Goal: Information Seeking & Learning: Learn about a topic

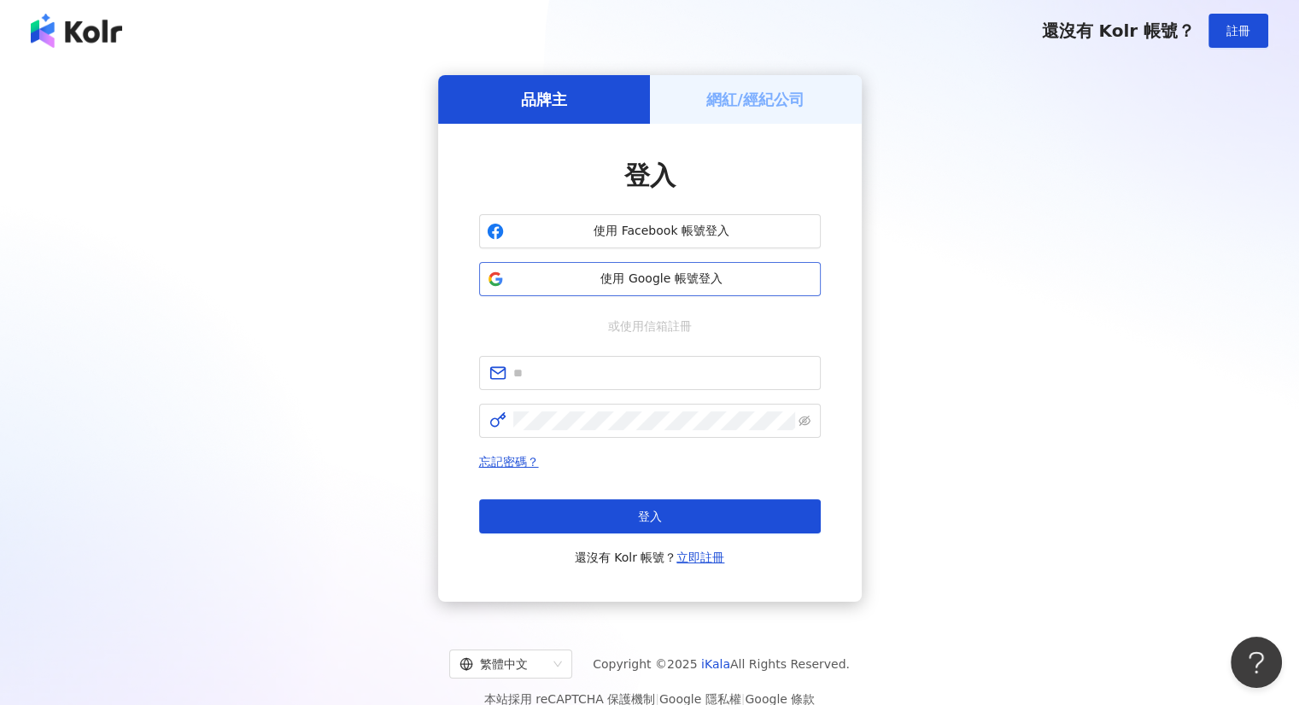
click at [683, 288] on button "使用 Google 帳號登入" at bounding box center [650, 279] width 342 height 34
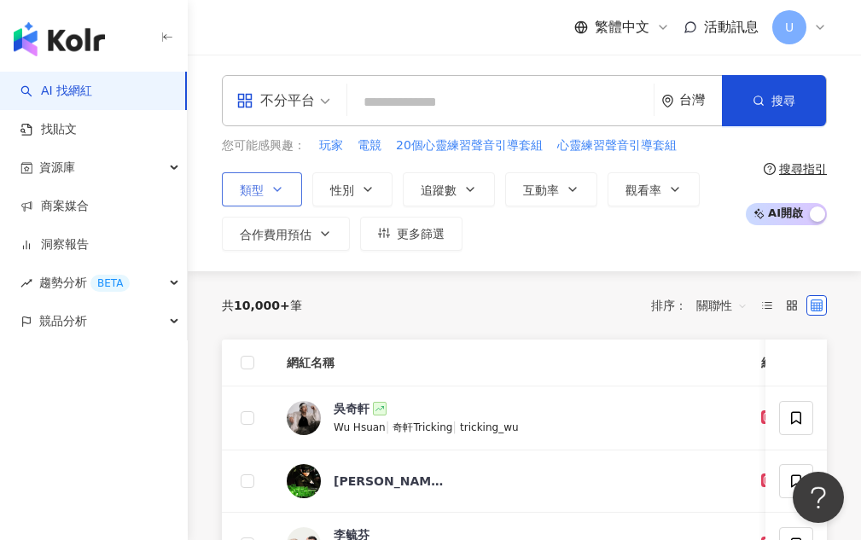
click at [242, 187] on span "類型" at bounding box center [252, 191] width 24 height 14
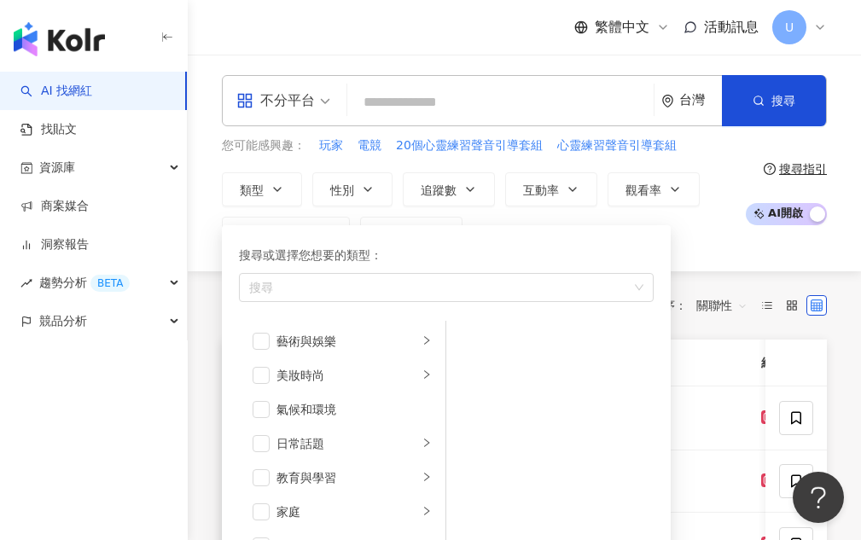
scroll to position [171, 0]
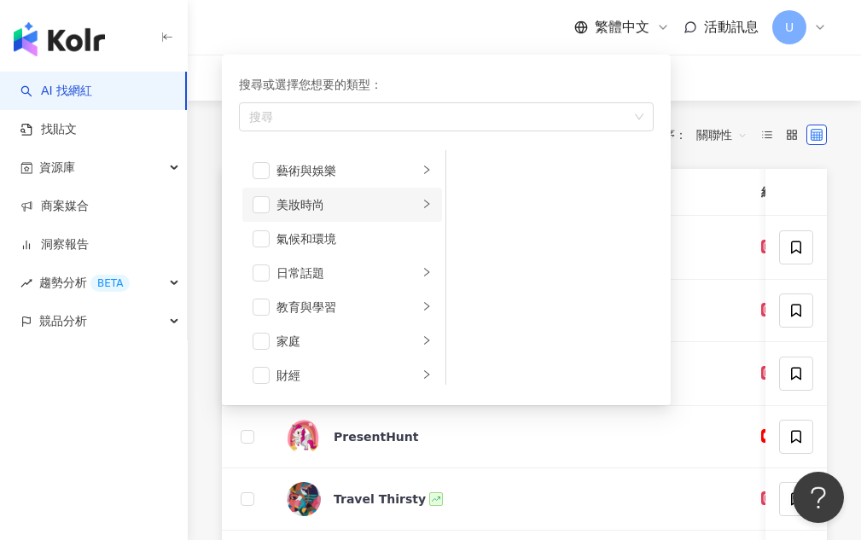
click at [420, 203] on li "美妝時尚" at bounding box center [342, 205] width 200 height 34
click at [257, 209] on span "button" at bounding box center [261, 204] width 17 height 17
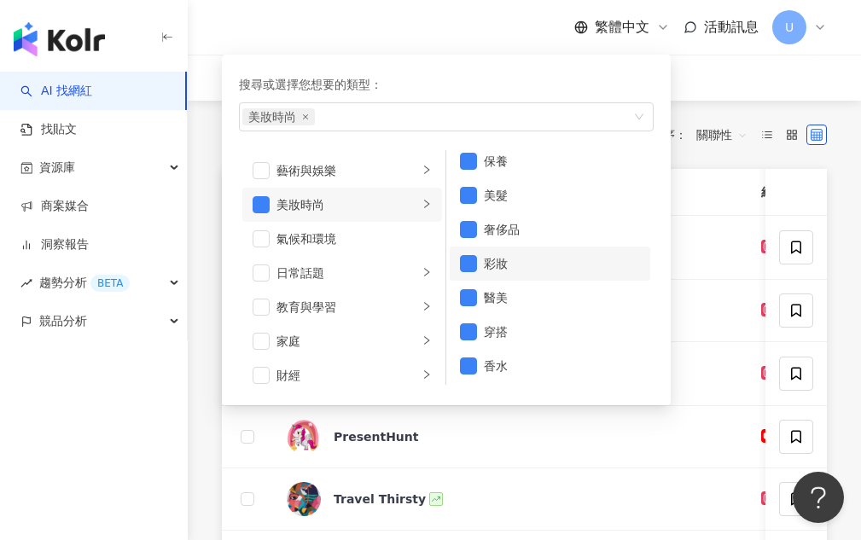
scroll to position [11, 0]
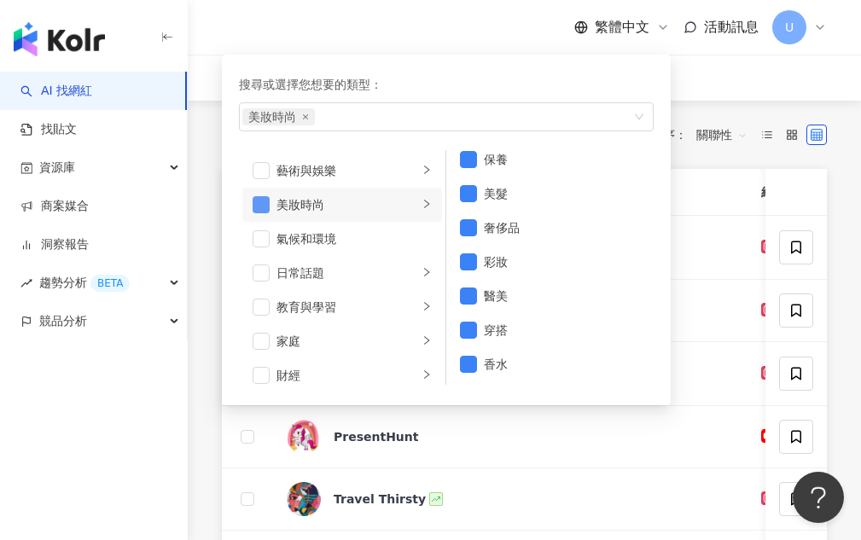
click at [265, 199] on span "button" at bounding box center [261, 204] width 17 height 17
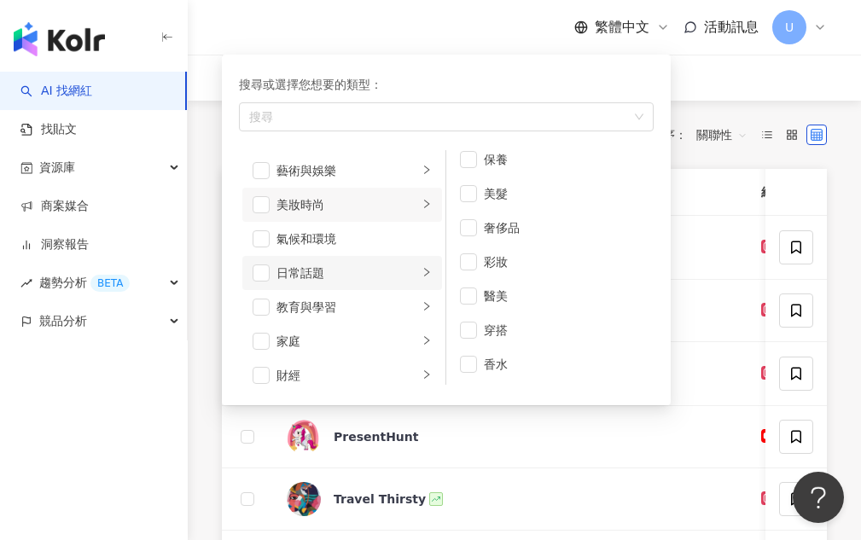
click at [422, 270] on icon "right" at bounding box center [427, 272] width 10 height 10
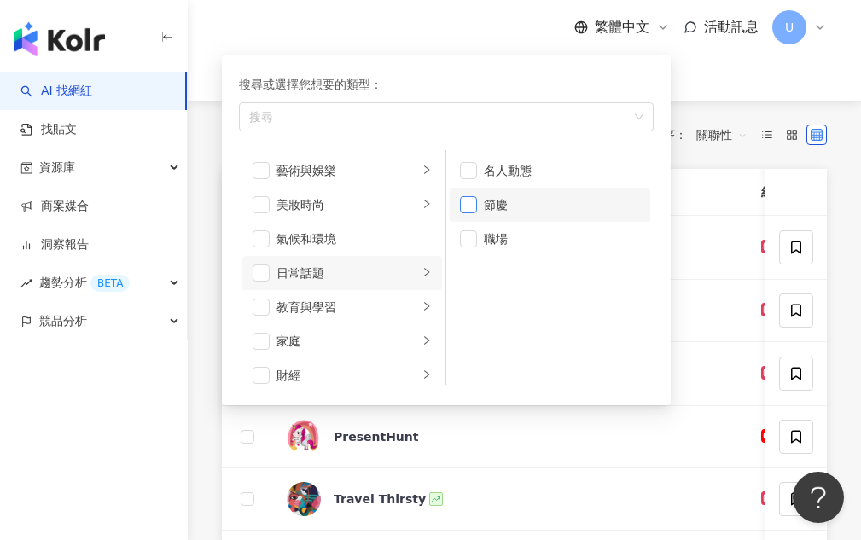
click at [474, 209] on span "button" at bounding box center [468, 204] width 17 height 17
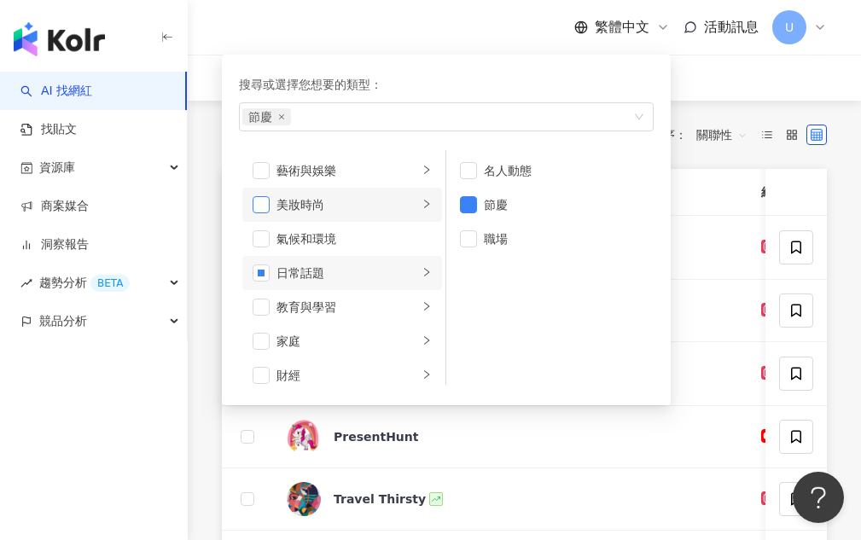
click at [255, 207] on span "button" at bounding box center [261, 204] width 17 height 17
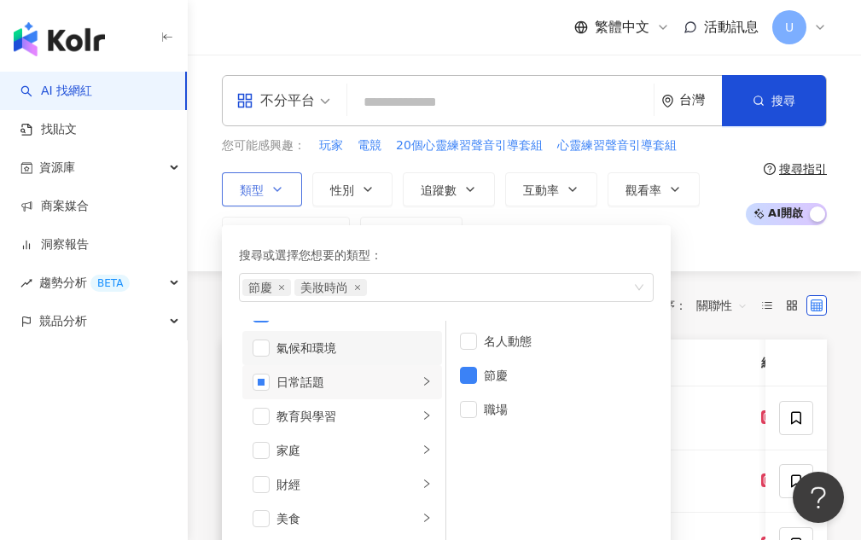
scroll to position [85, 0]
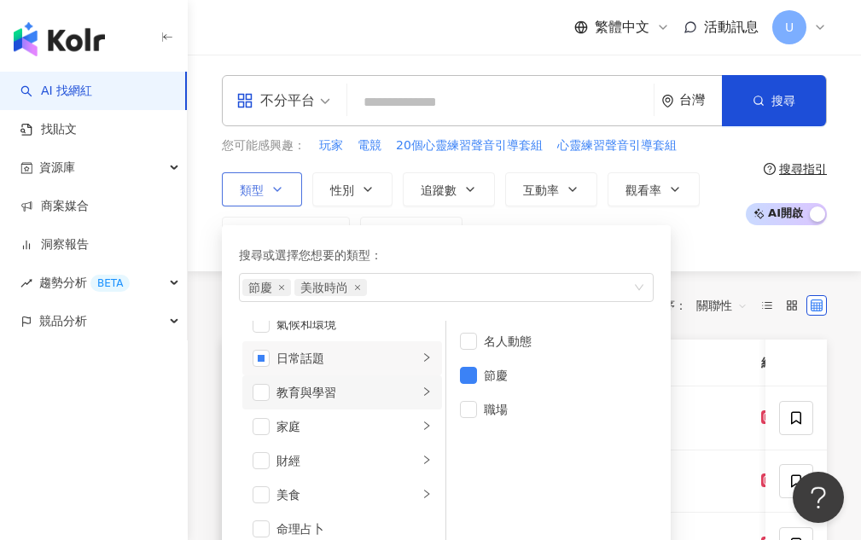
click at [272, 400] on li "教育與學習" at bounding box center [342, 393] width 200 height 34
click at [272, 431] on li "家庭" at bounding box center [342, 427] width 200 height 34
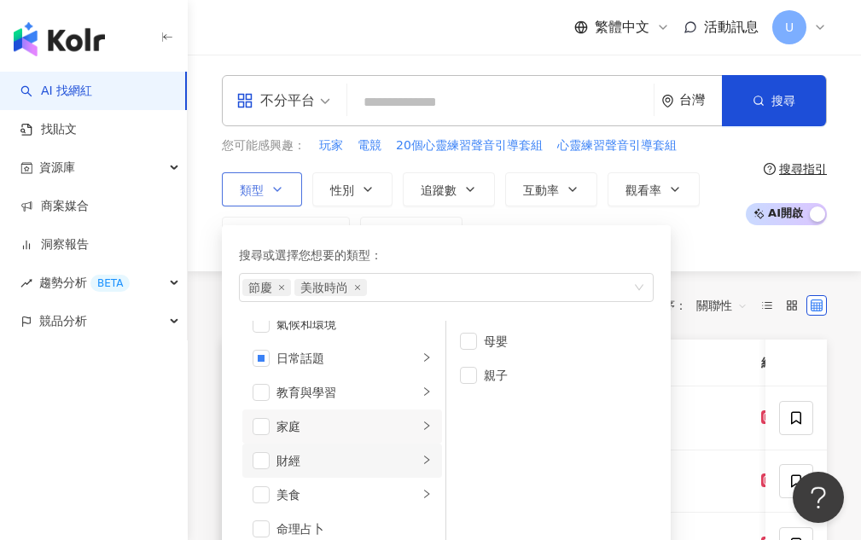
click at [267, 447] on li "財經" at bounding box center [342, 461] width 200 height 34
click at [265, 459] on span "button" at bounding box center [261, 461] width 17 height 17
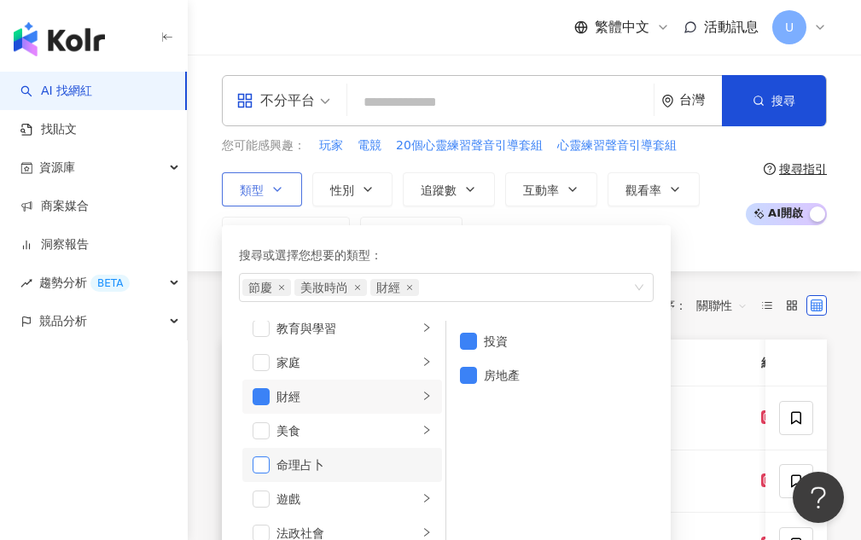
scroll to position [256, 0]
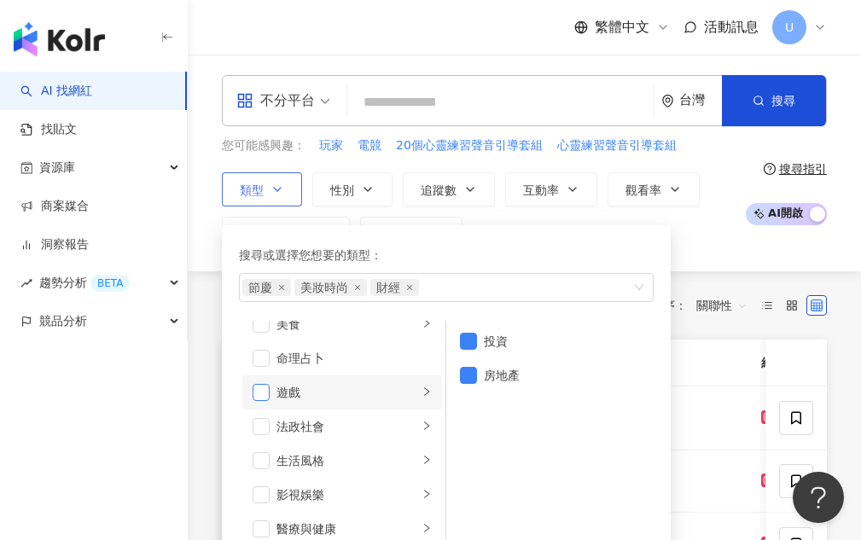
click at [259, 382] on li "遊戲" at bounding box center [342, 393] width 200 height 34
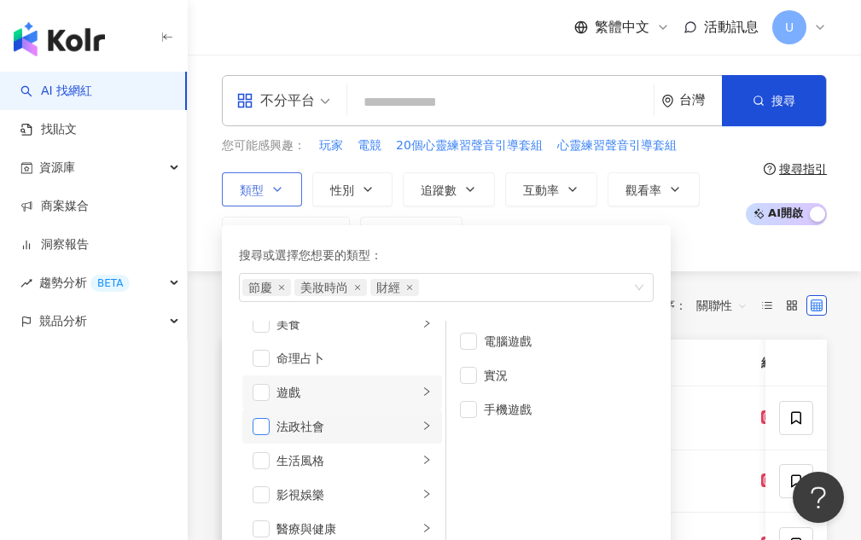
click at [266, 424] on span "button" at bounding box center [261, 426] width 17 height 17
click at [266, 391] on span "button" at bounding box center [261, 392] width 17 height 17
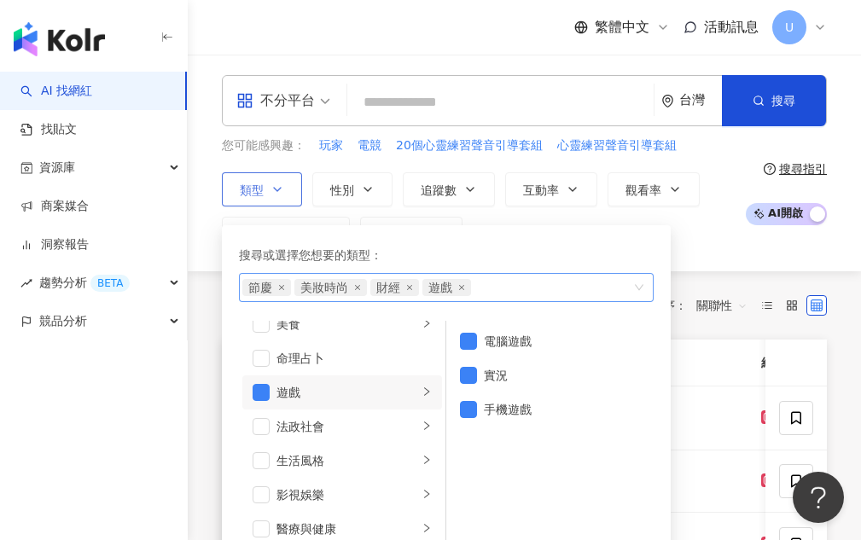
click at [464, 291] on span "遊戲" at bounding box center [447, 287] width 49 height 17
click at [415, 292] on span "財經" at bounding box center [395, 287] width 49 height 17
click at [285, 292] on span "節慶" at bounding box center [266, 287] width 49 height 17
click at [283, 292] on span "節慶" at bounding box center [266, 287] width 49 height 17
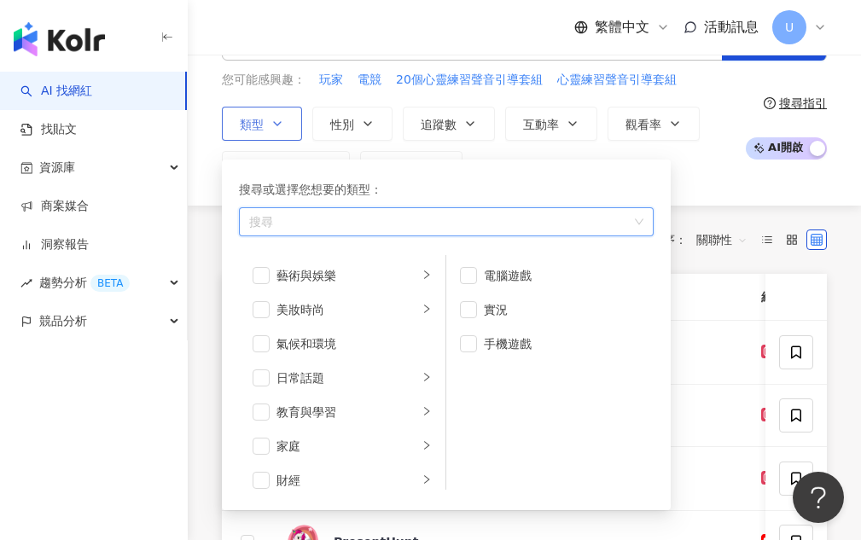
scroll to position [85, 0]
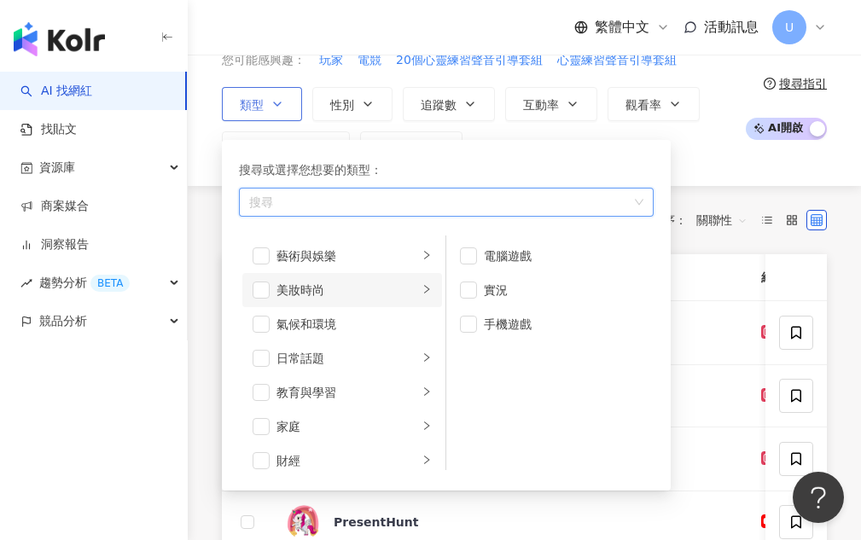
click at [422, 286] on icon "right" at bounding box center [427, 289] width 10 height 10
click at [262, 292] on span "button" at bounding box center [261, 290] width 17 height 17
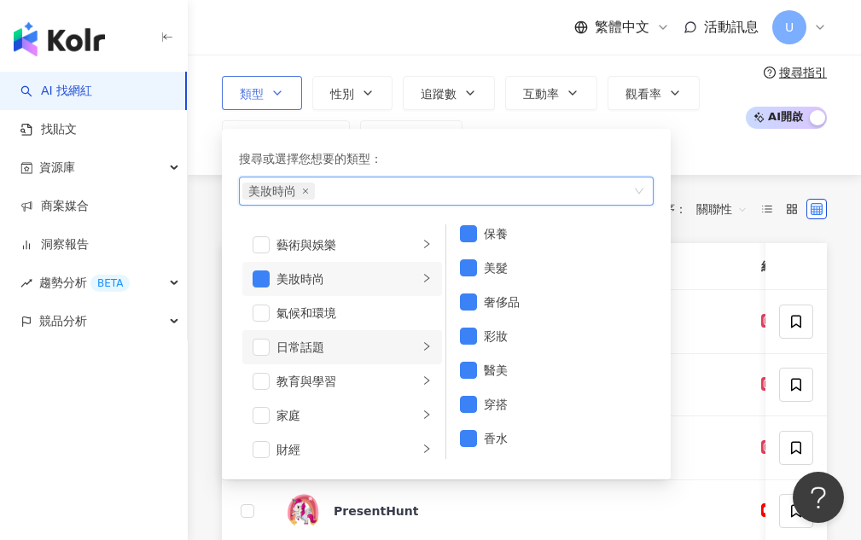
scroll to position [171, 0]
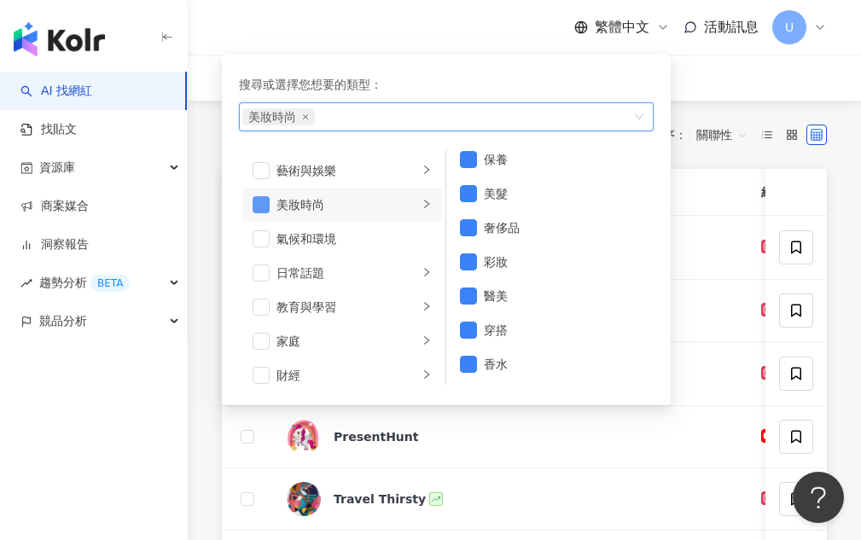
click at [263, 203] on span "button" at bounding box center [261, 204] width 17 height 17
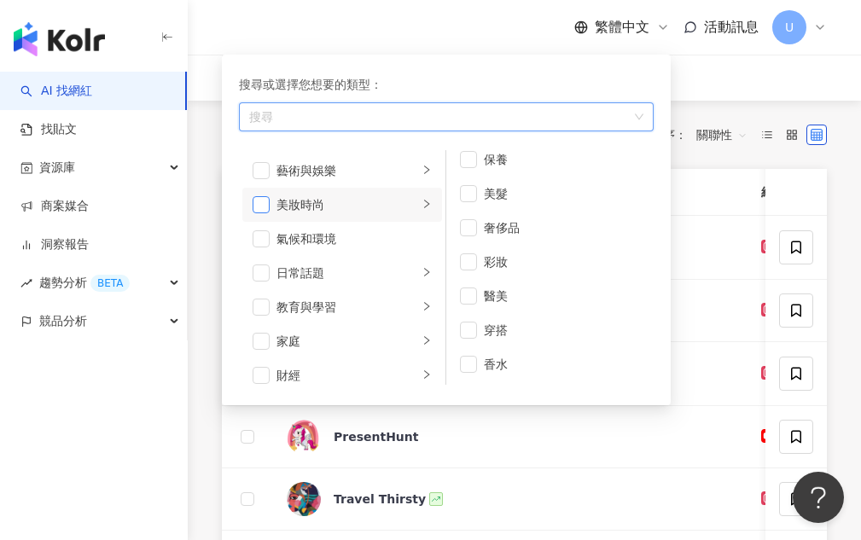
click at [261, 206] on span "button" at bounding box center [261, 204] width 17 height 17
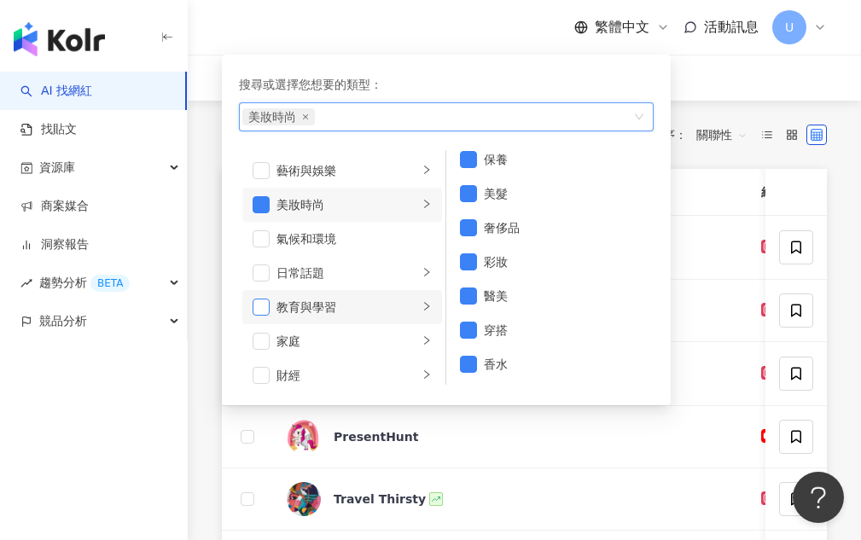
click at [265, 310] on span "button" at bounding box center [261, 307] width 17 height 17
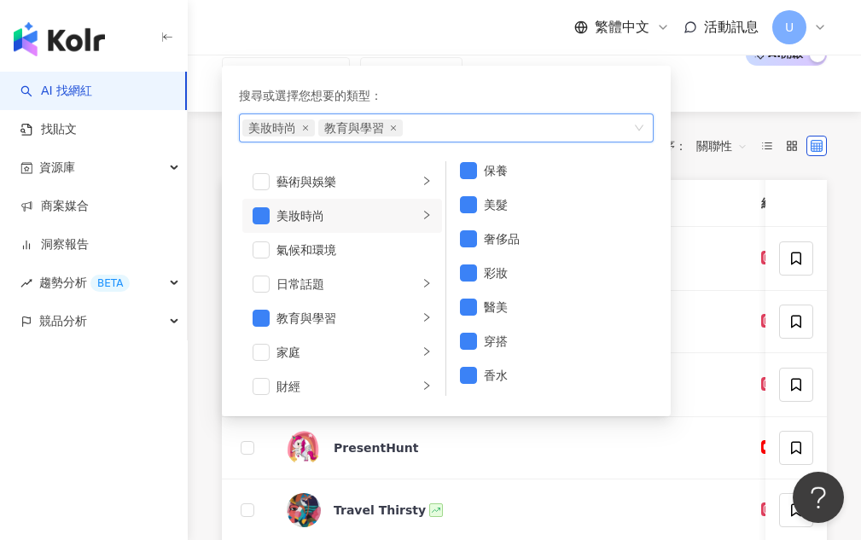
scroll to position [85, 0]
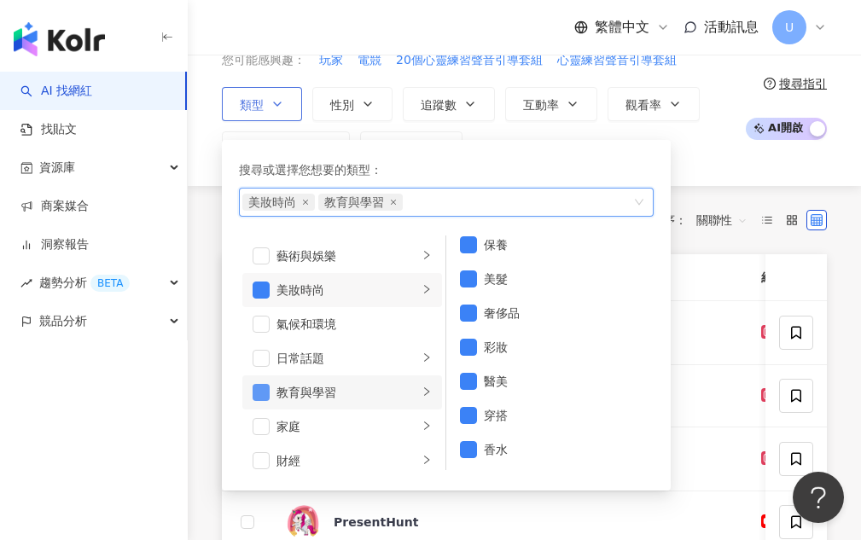
click at [266, 389] on span "button" at bounding box center [261, 392] width 17 height 17
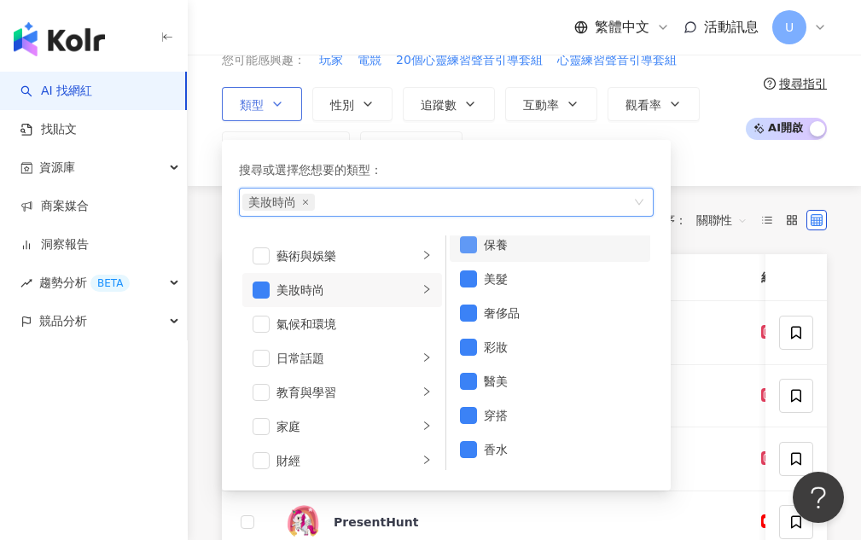
click at [471, 240] on span "button" at bounding box center [468, 244] width 17 height 17
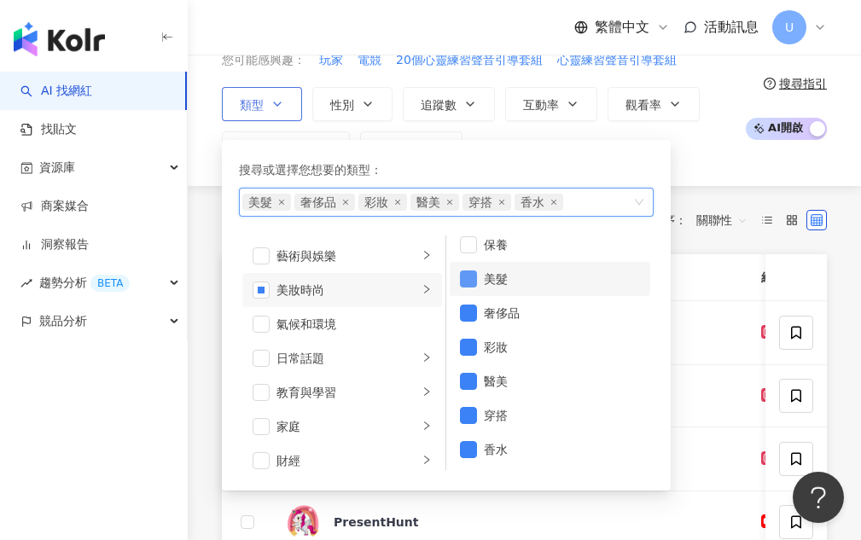
click at [473, 278] on span "button" at bounding box center [468, 279] width 17 height 17
click at [251, 292] on li "美妝時尚" at bounding box center [342, 290] width 200 height 34
click at [261, 292] on span "button" at bounding box center [261, 290] width 17 height 17
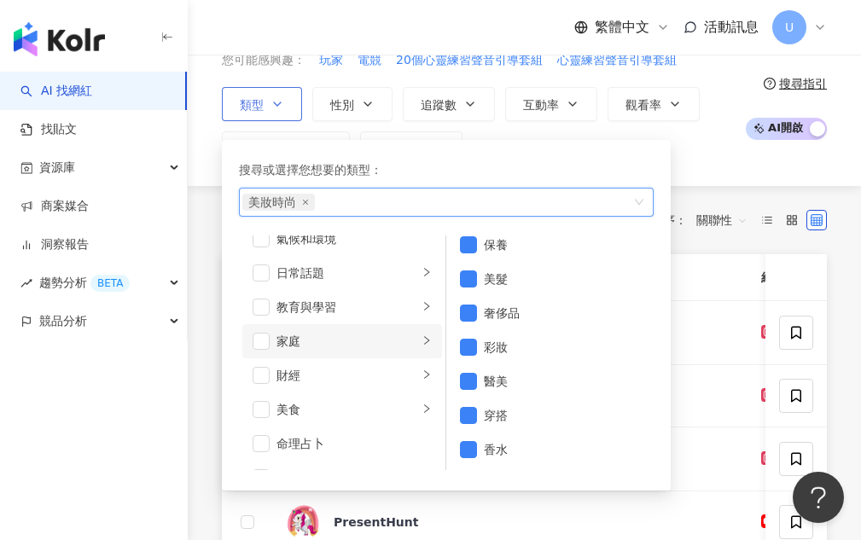
click at [422, 339] on icon "right" at bounding box center [427, 341] width 10 height 10
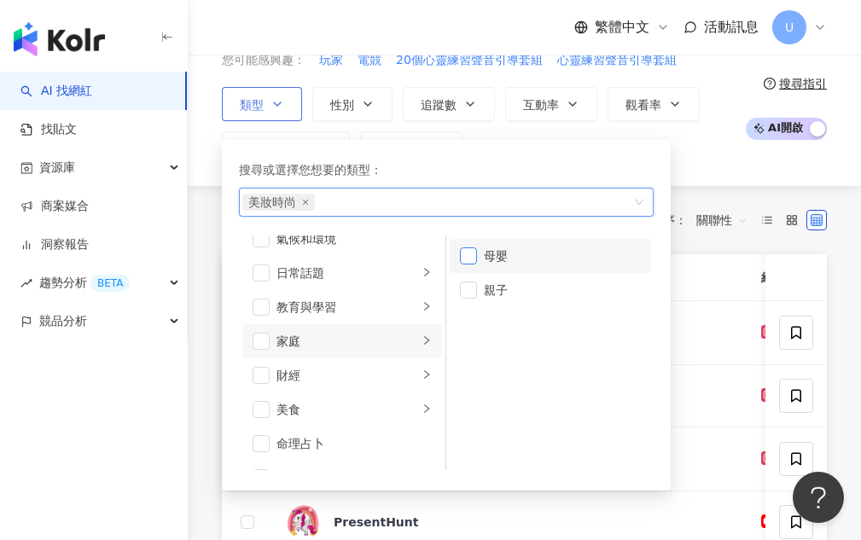
click at [469, 258] on span "button" at bounding box center [468, 256] width 17 height 17
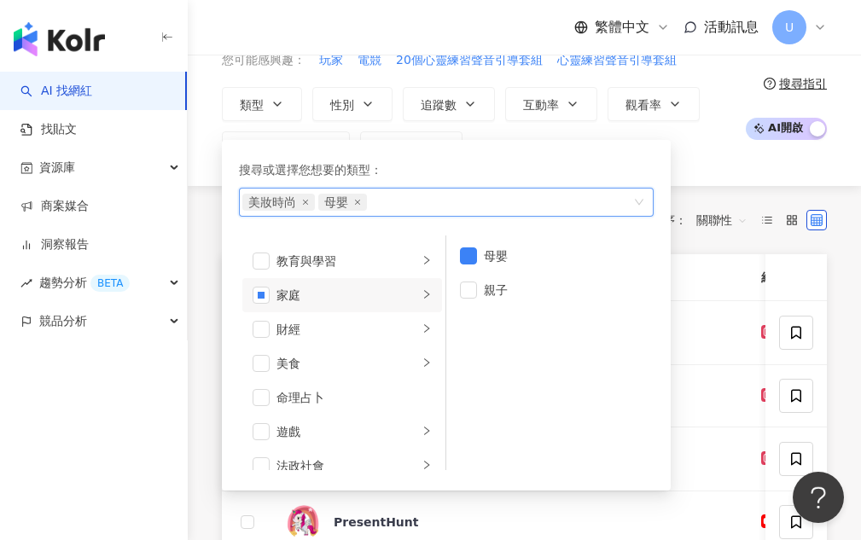
scroll to position [171, 0]
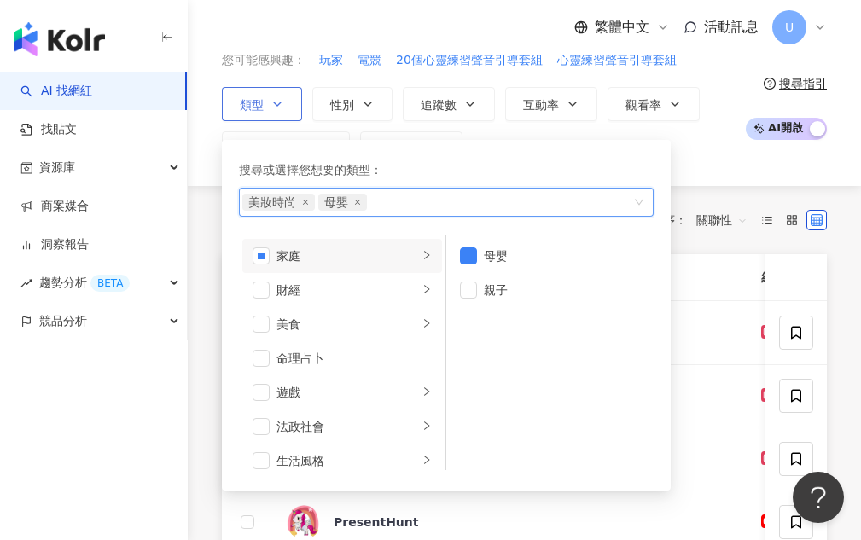
click at [504, 158] on div "搜尋或選擇您想要的類型： Beauty and Fashion, Family/Motherhood 美妝時尚 母嬰 藝術與娛樂 美妝時尚 氣候和環境 日常話…" at bounding box center [446, 315] width 429 height 330
click at [710, 155] on div "類型 搜尋或選擇您想要的類型： 美妝時尚 母嬰 藝術與娛樂 美妝時尚 氣候和環境 日常話題 教育與學習 家庭 財經 美食 命理占卜 遊戲 法政社會 生活風格 …" at bounding box center [479, 126] width 515 height 79
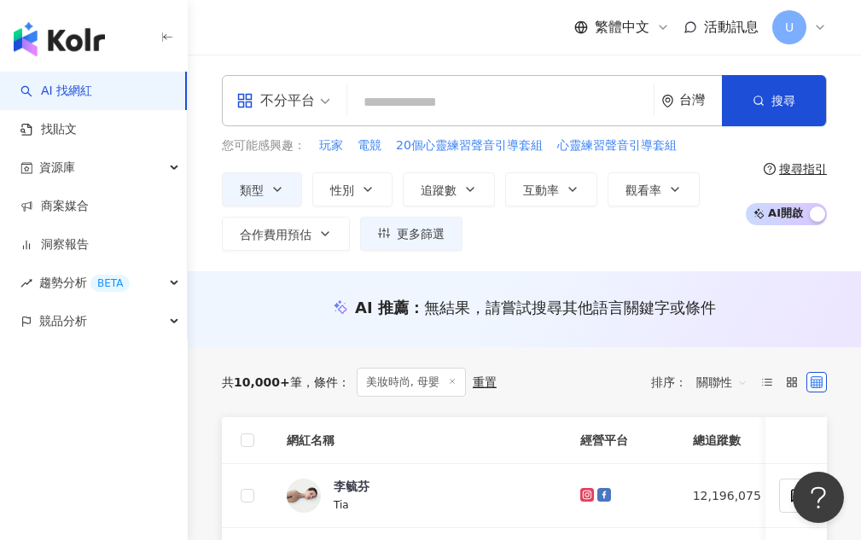
scroll to position [171, 0]
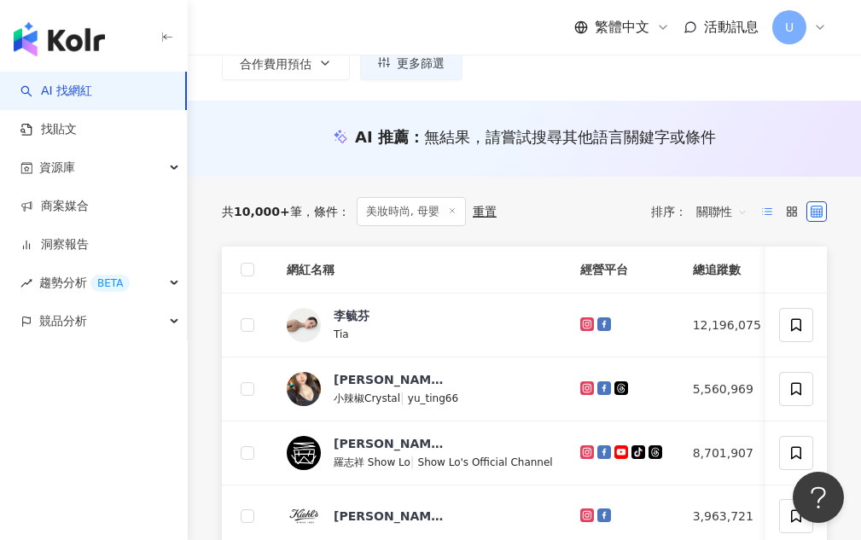
click at [769, 213] on icon at bounding box center [768, 212] width 12 height 12
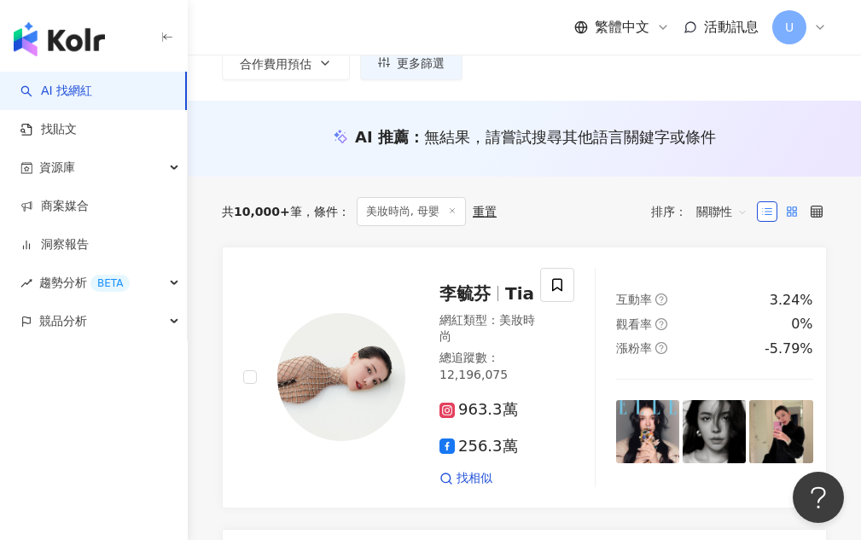
click at [784, 210] on label at bounding box center [792, 211] width 20 height 20
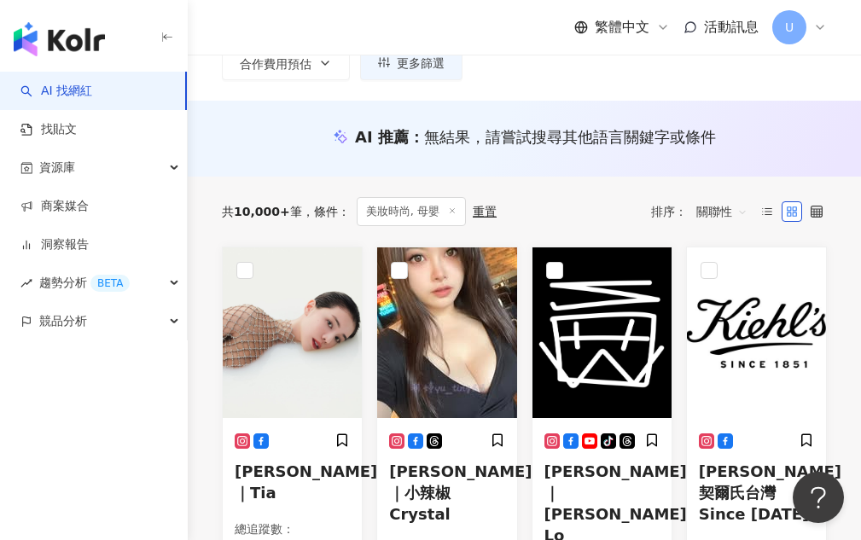
click at [707, 209] on span "關聯性" at bounding box center [722, 211] width 51 height 27
click at [816, 211] on icon at bounding box center [817, 212] width 12 height 12
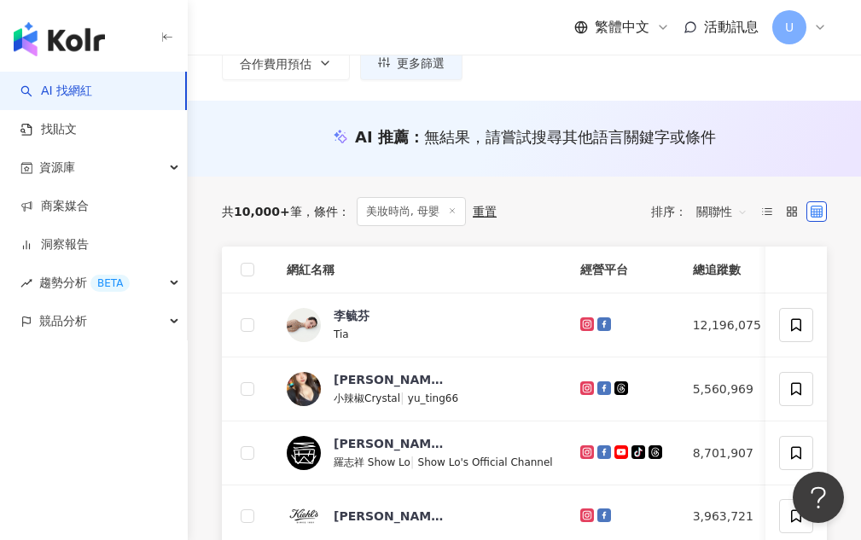
click at [715, 212] on span "關聯性" at bounding box center [722, 211] width 51 height 27
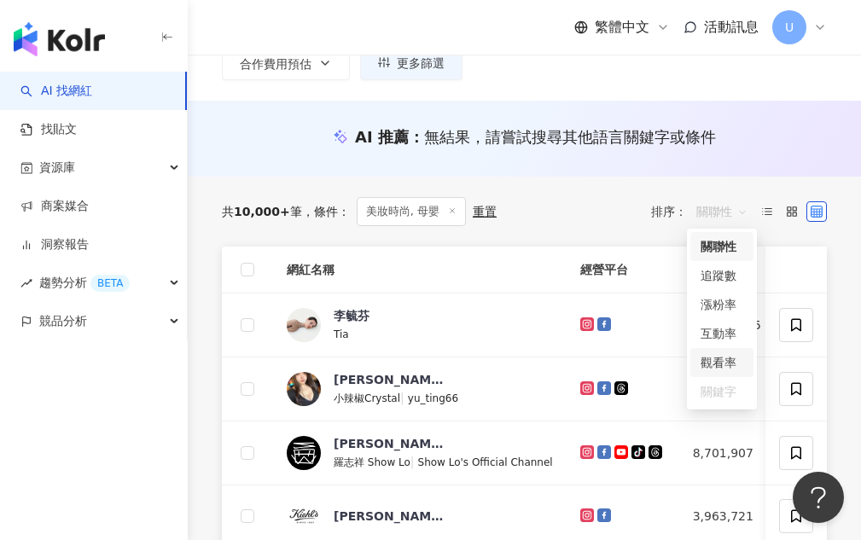
click at [712, 363] on div "觀看率" at bounding box center [722, 362] width 43 height 19
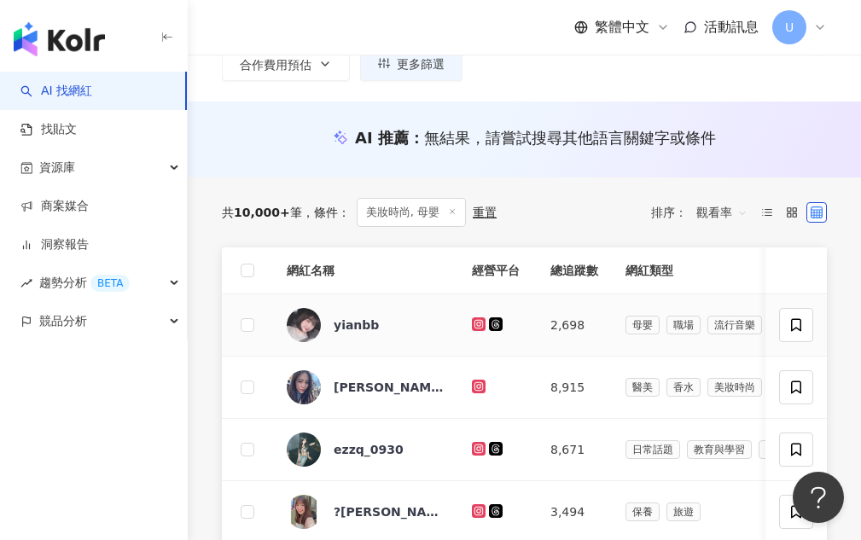
scroll to position [171, 0]
click at [569, 334] on td "2,698" at bounding box center [574, 325] width 75 height 62
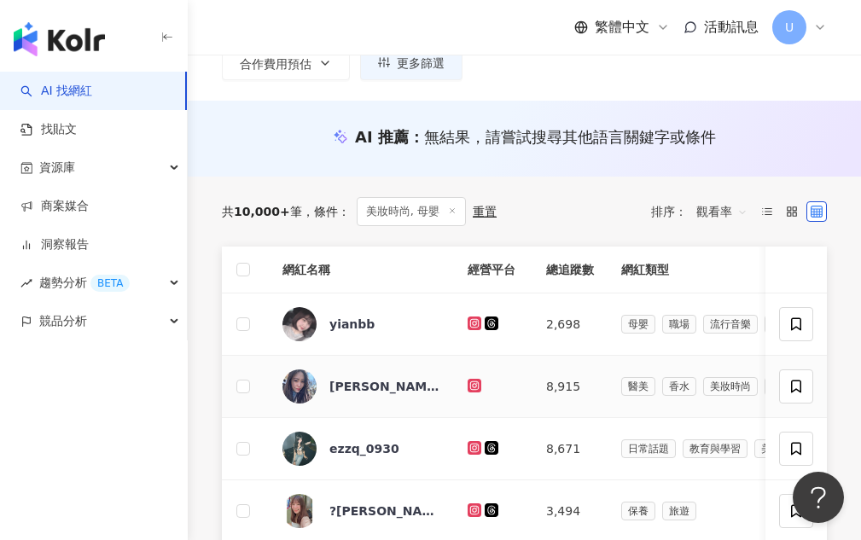
scroll to position [0, 0]
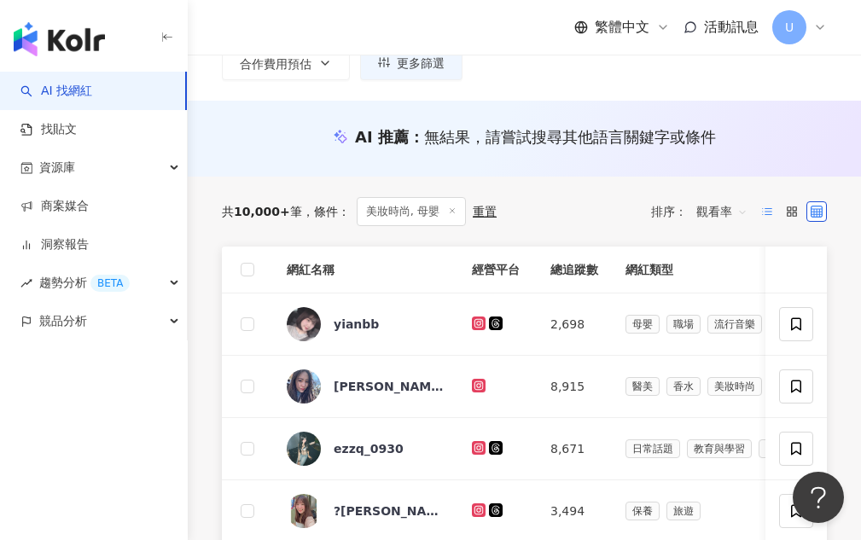
click at [762, 215] on icon at bounding box center [768, 212] width 12 height 12
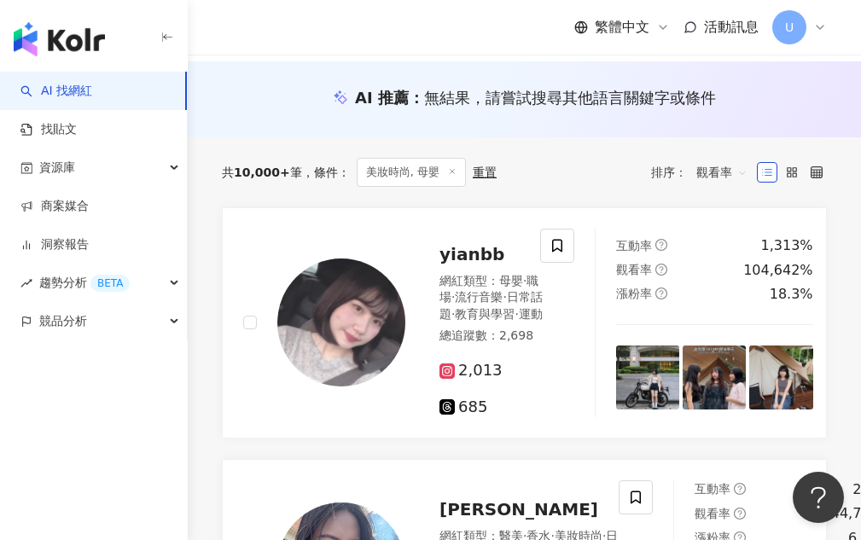
scroll to position [171, 0]
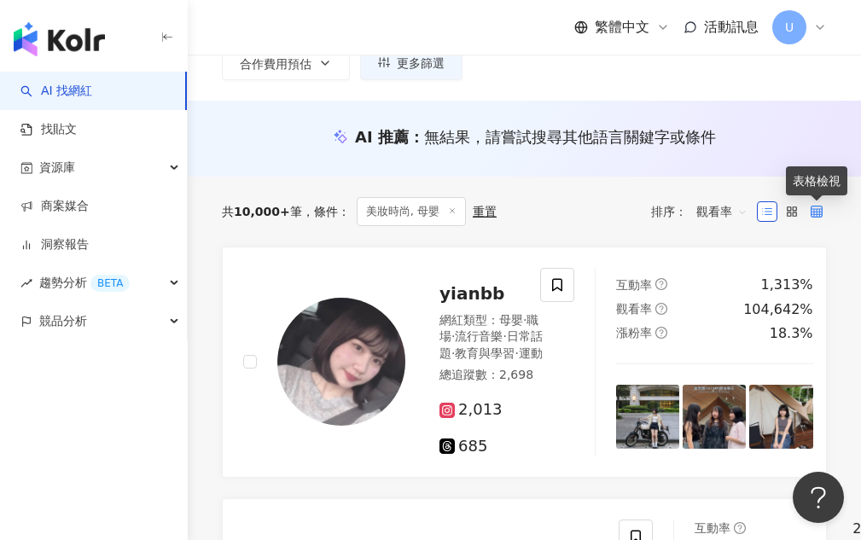
click at [815, 216] on icon at bounding box center [817, 212] width 12 height 12
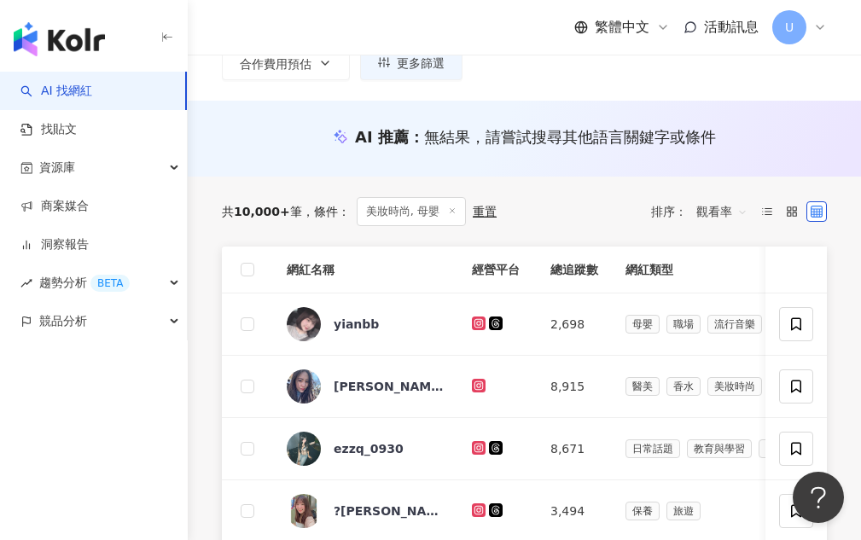
click at [765, 213] on icon at bounding box center [768, 212] width 12 height 12
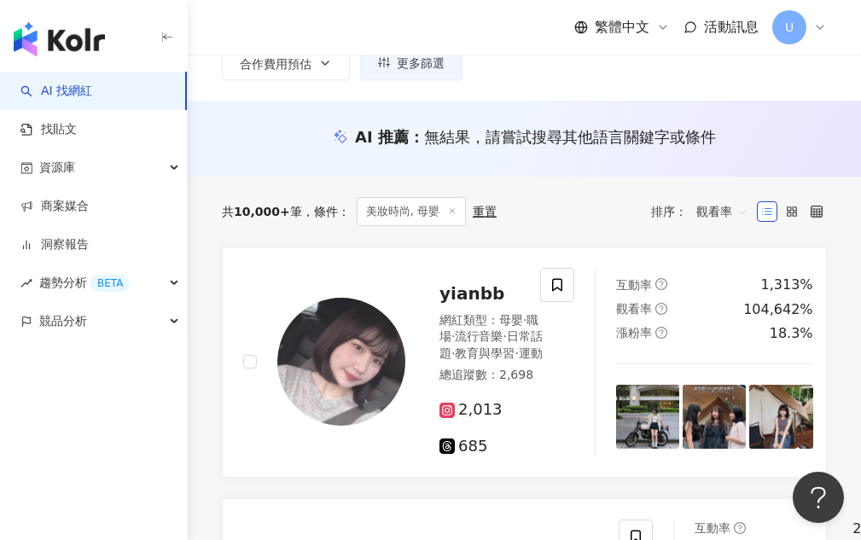
click at [448, 209] on icon at bounding box center [452, 211] width 9 height 9
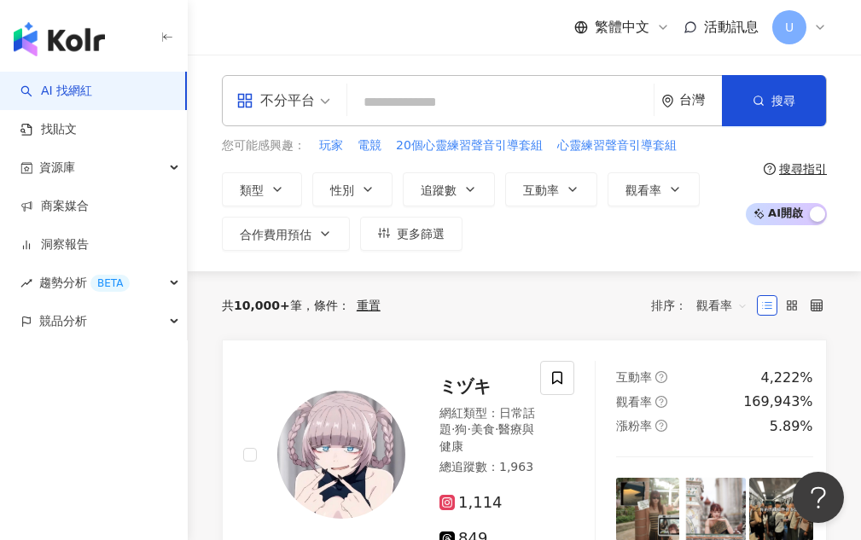
click at [92, 89] on link "AI 找網紅" at bounding box center [56, 91] width 72 height 17
click at [73, 22] on img "button" at bounding box center [59, 39] width 91 height 34
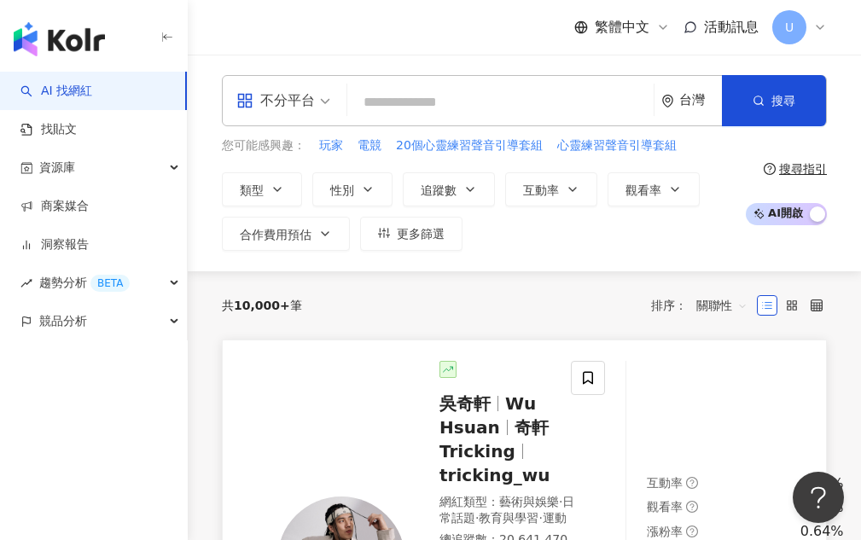
scroll to position [85, 0]
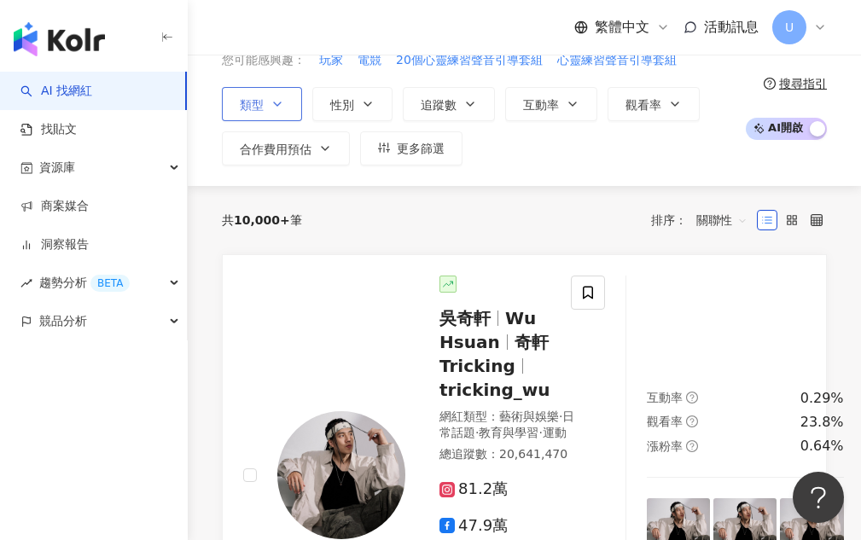
click at [273, 109] on icon "button" at bounding box center [278, 104] width 14 height 14
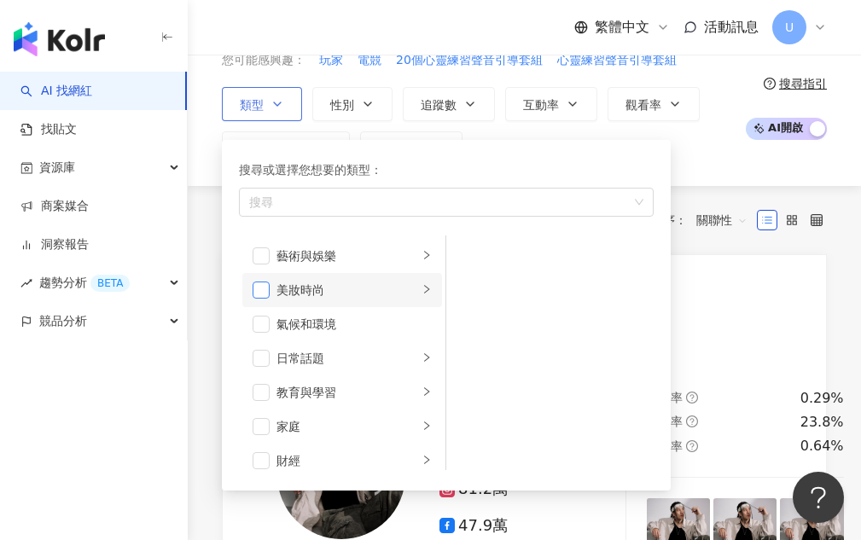
click at [267, 294] on span "button" at bounding box center [261, 290] width 17 height 17
drag, startPoint x: 406, startPoint y: 360, endPoint x: 435, endPoint y: 353, distance: 30.0
click at [406, 360] on li "日常話題" at bounding box center [342, 359] width 200 height 34
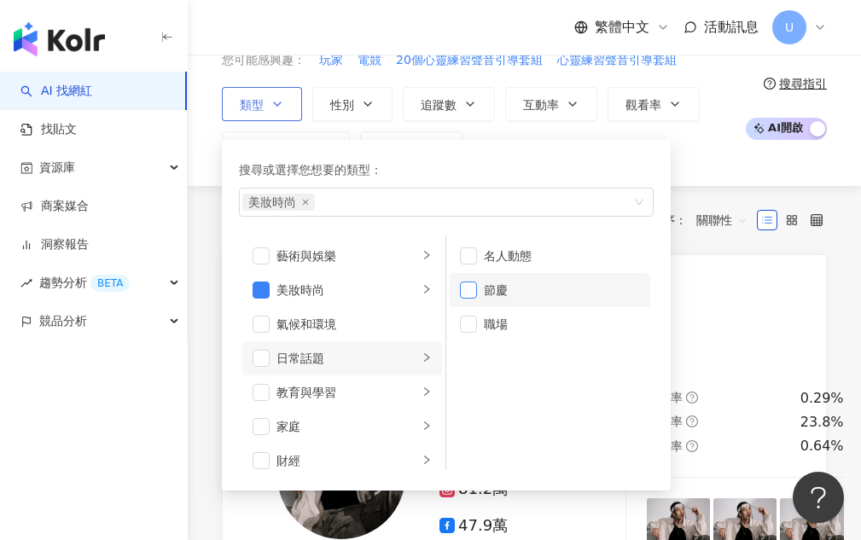
click at [469, 291] on span "button" at bounding box center [468, 290] width 17 height 17
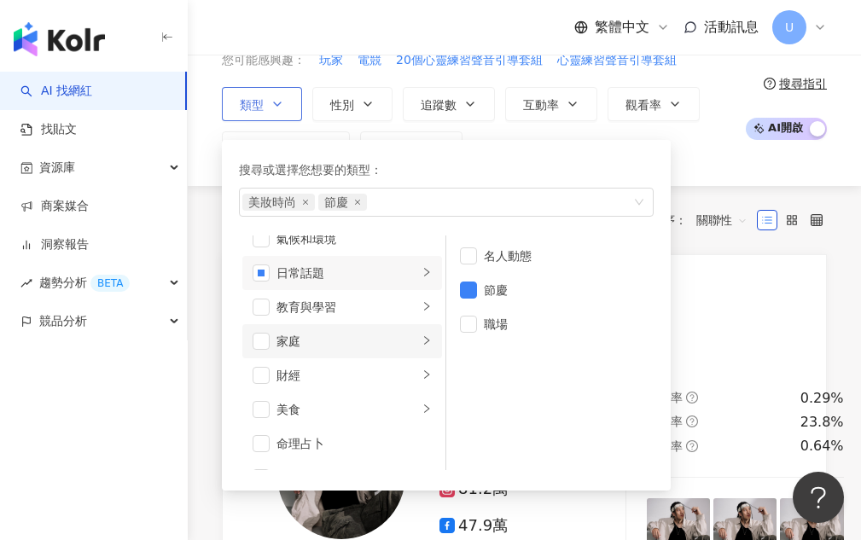
click at [359, 324] on li "家庭" at bounding box center [342, 341] width 200 height 34
click at [313, 371] on div "財經" at bounding box center [348, 375] width 142 height 19
click at [277, 336] on div "家庭" at bounding box center [348, 341] width 142 height 19
click at [268, 349] on span "button" at bounding box center [261, 341] width 17 height 17
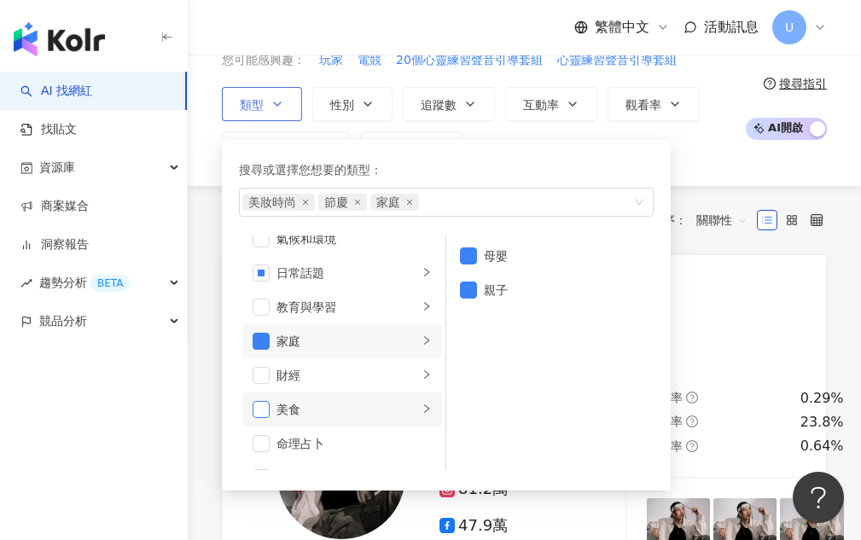
drag, startPoint x: 265, startPoint y: 381, endPoint x: 266, endPoint y: 417, distance: 35.9
click at [265, 382] on span "button" at bounding box center [261, 375] width 17 height 17
click at [266, 417] on span "button" at bounding box center [261, 409] width 17 height 17
click at [265, 423] on li "美食" at bounding box center [342, 410] width 200 height 34
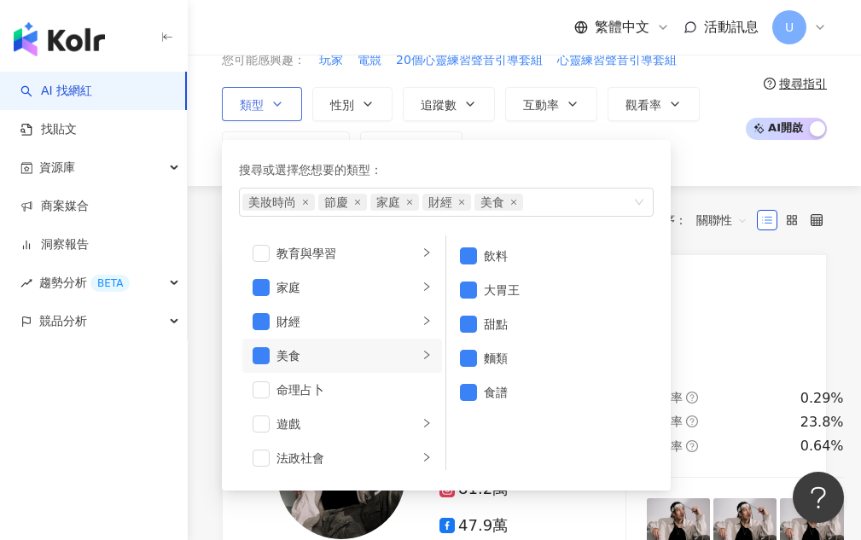
scroll to position [256, 0]
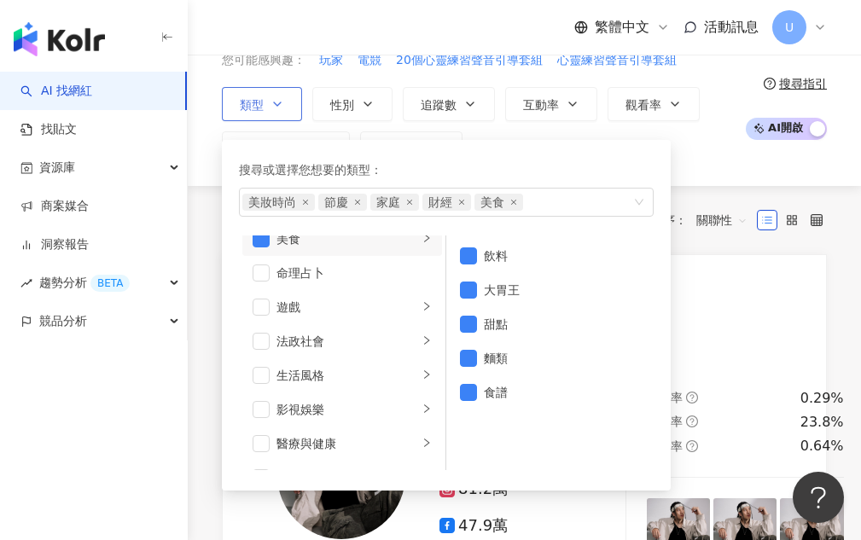
click at [240, 394] on ul "藝術與娛樂 美妝時尚 氣候和環境 日常話題 教育與學習 家庭 財經 美食 命理占卜 遊戲 法政社會 生活風格 影視娛樂 醫療與健康 寵物 攝影 感情 宗教 促…" at bounding box center [342, 353] width 207 height 235
click at [283, 332] on div "法政社會" at bounding box center [348, 341] width 142 height 19
click at [259, 353] on li "法政社會" at bounding box center [342, 341] width 200 height 34
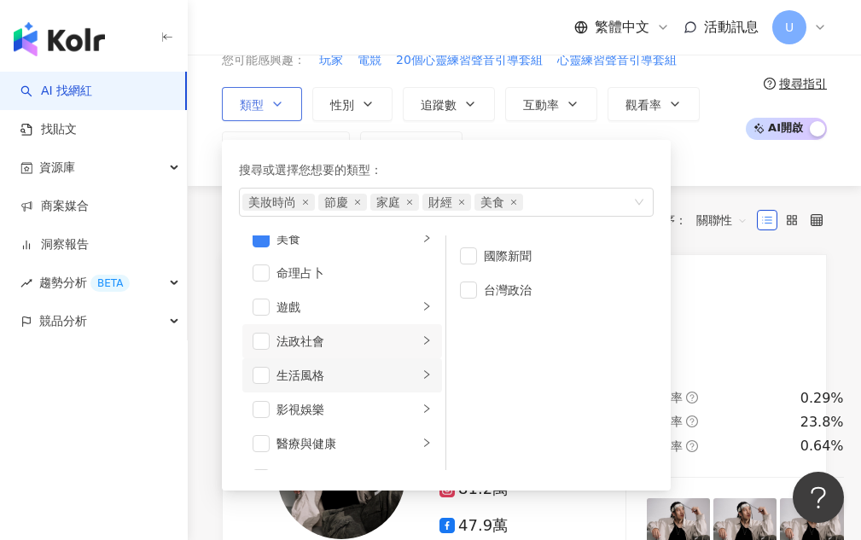
click at [259, 388] on li "生活風格" at bounding box center [342, 376] width 200 height 34
click at [260, 413] on span "button" at bounding box center [261, 409] width 17 height 17
click at [264, 309] on span "button" at bounding box center [261, 307] width 17 height 17
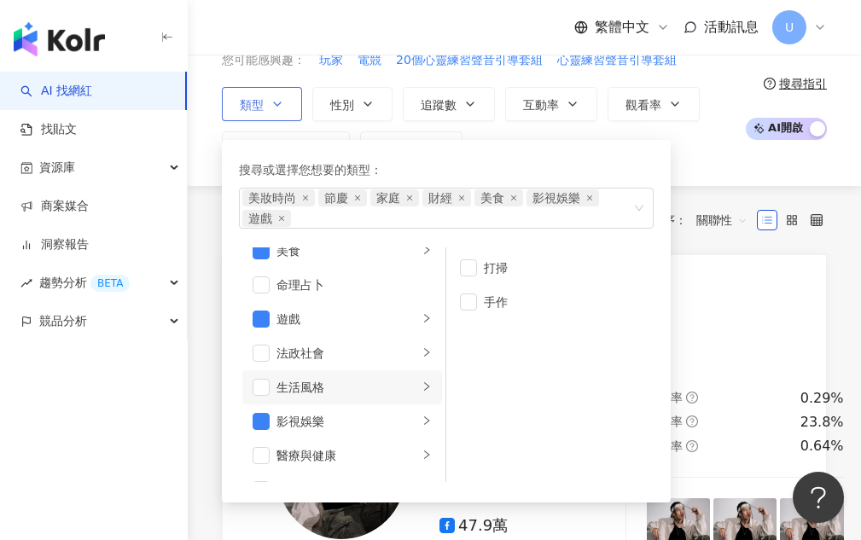
click at [270, 369] on li "法政社會" at bounding box center [342, 353] width 200 height 34
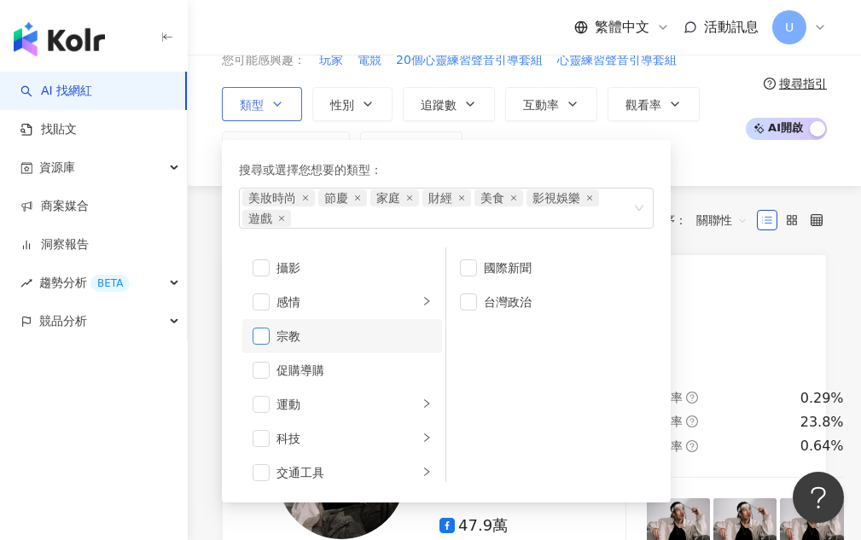
click at [269, 342] on span "button" at bounding box center [261, 336] width 17 height 17
drag, startPoint x: 269, startPoint y: 365, endPoint x: 262, endPoint y: 384, distance: 20.0
click at [268, 366] on span "button" at bounding box center [261, 370] width 17 height 17
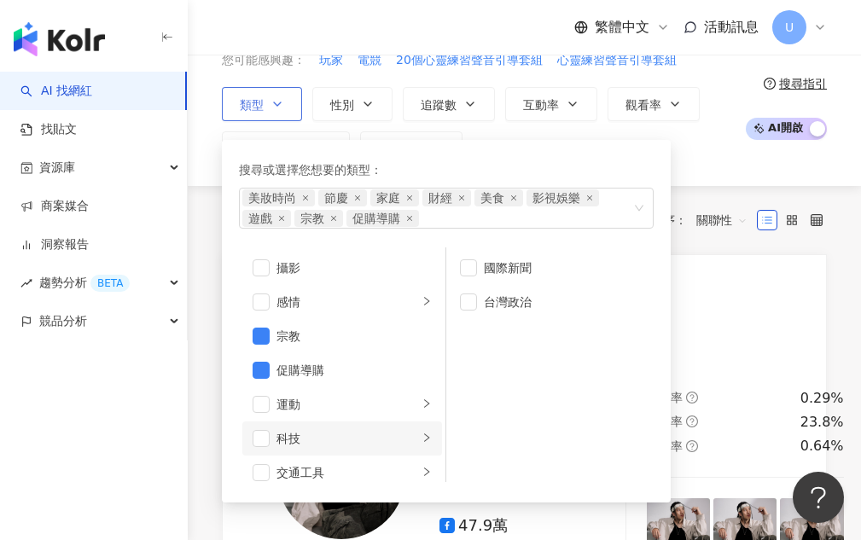
drag, startPoint x: 260, startPoint y: 394, endPoint x: 257, endPoint y: 421, distance: 27.4
click at [260, 394] on li "運動" at bounding box center [342, 405] width 200 height 34
click at [256, 423] on li "科技" at bounding box center [342, 439] width 200 height 34
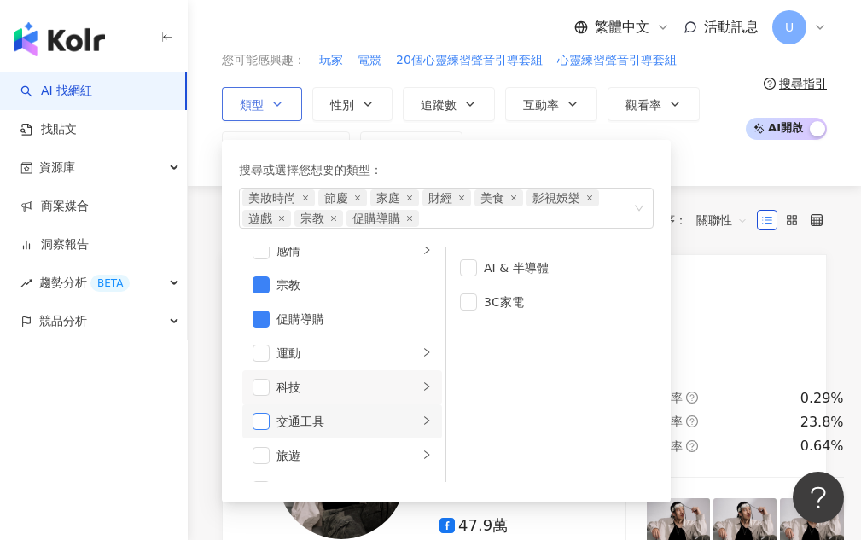
scroll to position [592, 0]
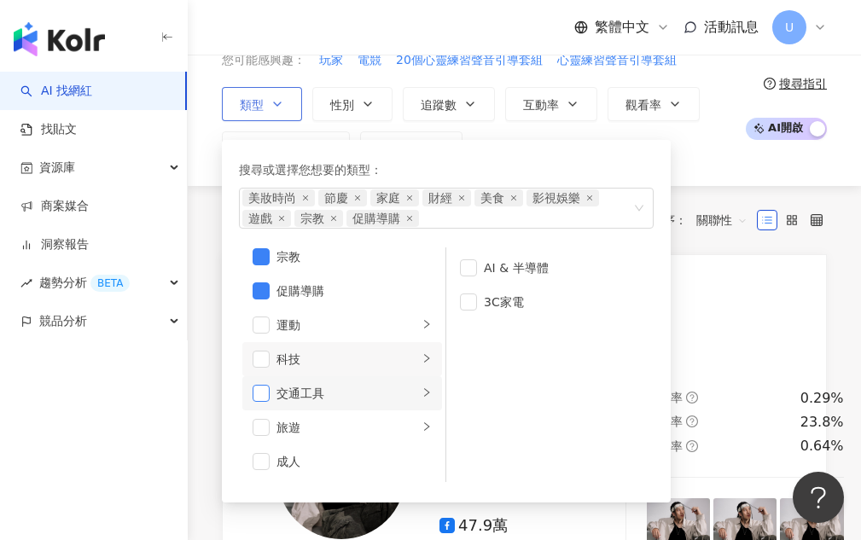
click at [254, 396] on span "button" at bounding box center [261, 393] width 17 height 17
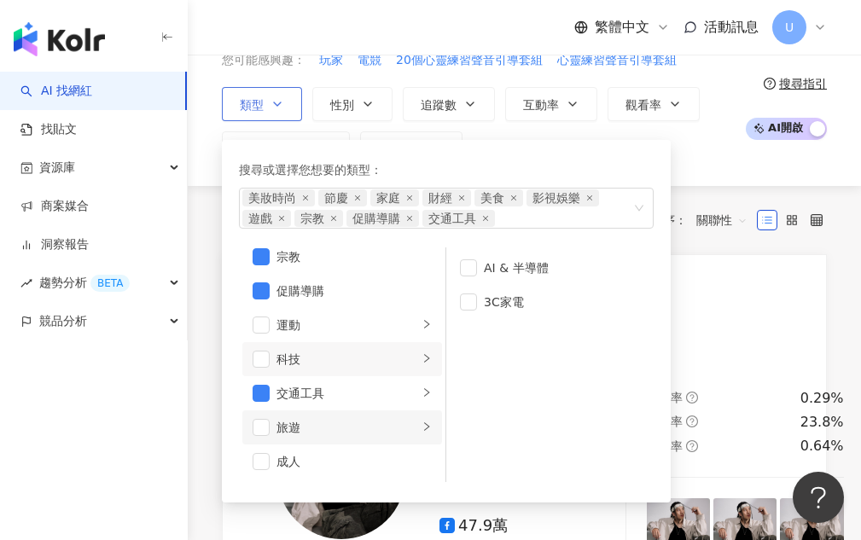
click at [277, 413] on li "旅遊" at bounding box center [342, 428] width 200 height 34
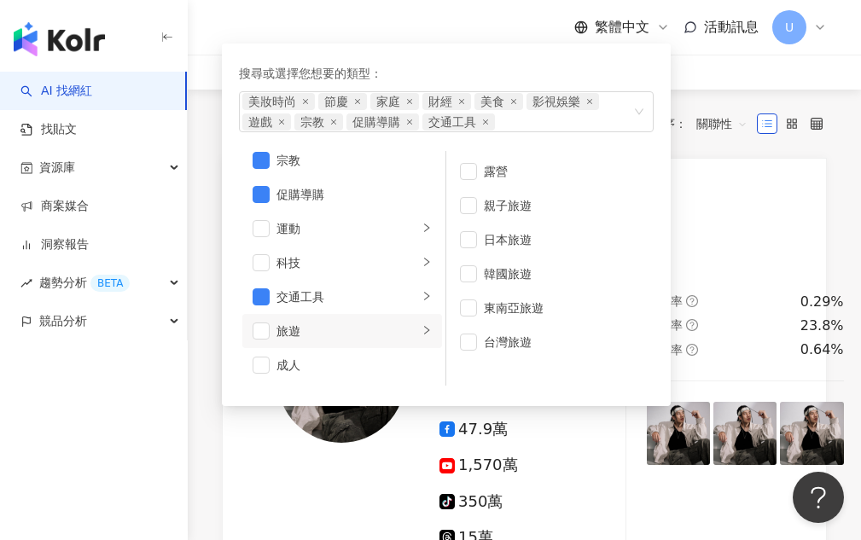
scroll to position [0, 0]
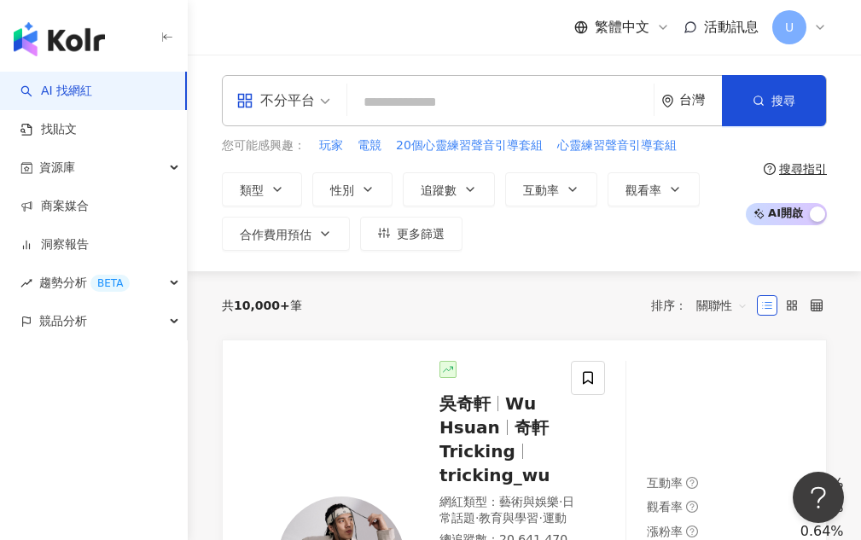
click at [726, 254] on div "不分平台 台灣 搜尋 您可能感興趣： 玩家 電競 20個心靈練習聲音引導套組 心靈練習聲音引導套組 類型 搜尋或選擇您想要的類型： 美妝時尚 節慶 家庭 財經…" at bounding box center [525, 163] width 674 height 217
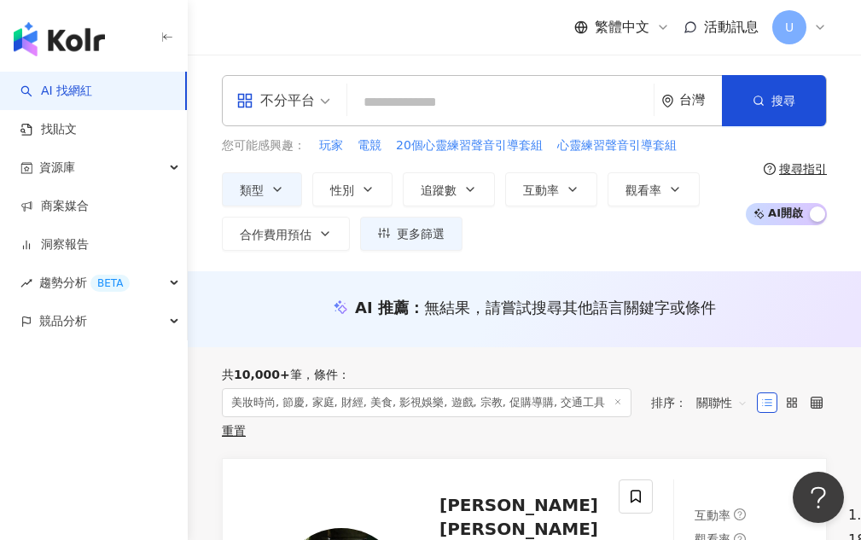
click at [684, 406] on div "排序： 關聯性" at bounding box center [704, 402] width 106 height 27
click at [698, 401] on span "關聯性" at bounding box center [722, 402] width 51 height 27
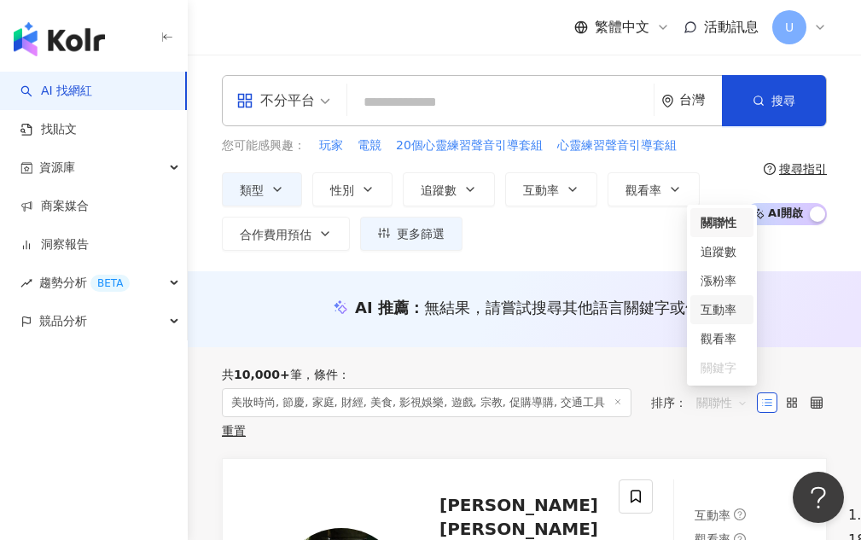
click at [730, 309] on div "互動率" at bounding box center [722, 310] width 43 height 19
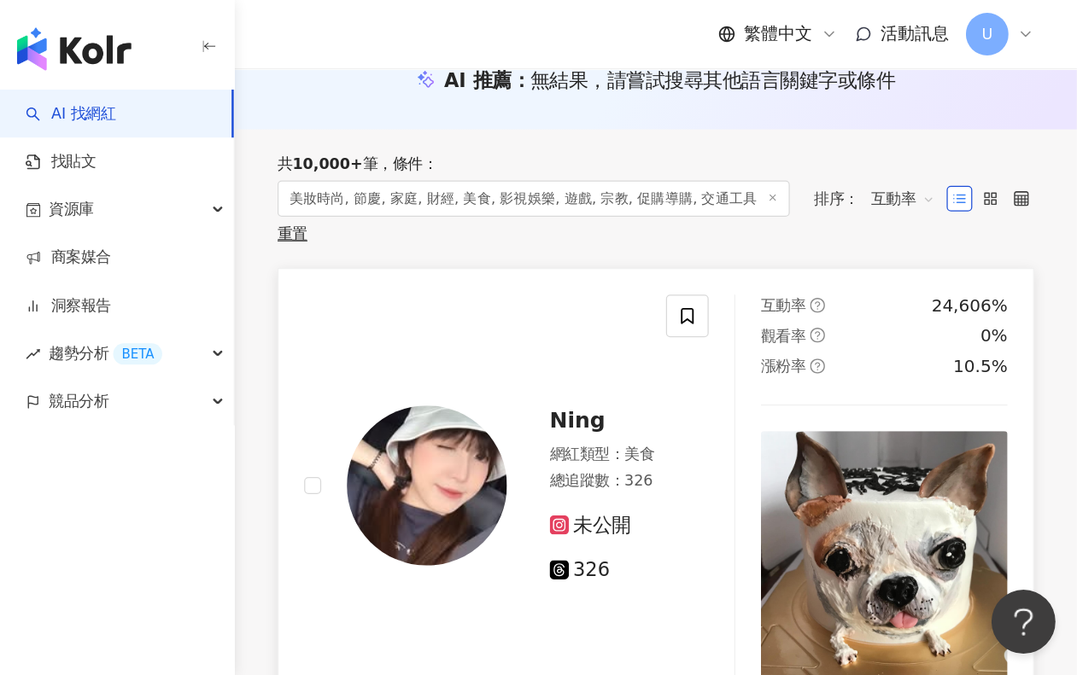
scroll to position [256, 0]
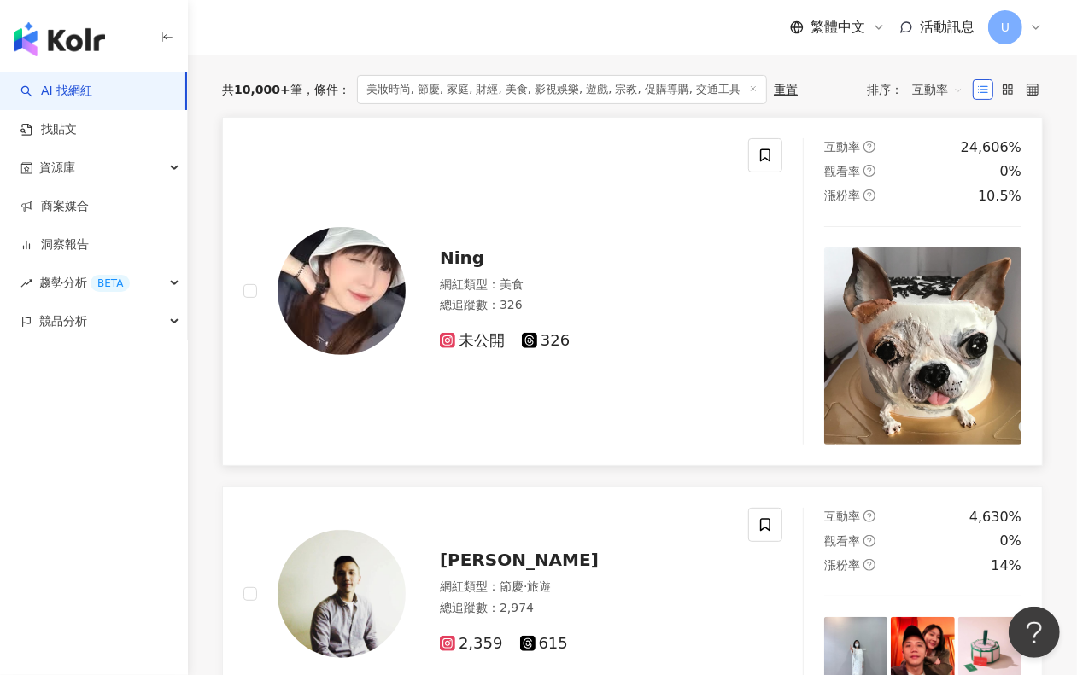
drag, startPoint x: 873, startPoint y: 0, endPoint x: 498, endPoint y: 480, distance: 609.4
click at [498, 445] on div "Ning 網紅類型 ： 美食 總追蹤數 ： 326 未公開 326" at bounding box center [495, 291] width 505 height 307
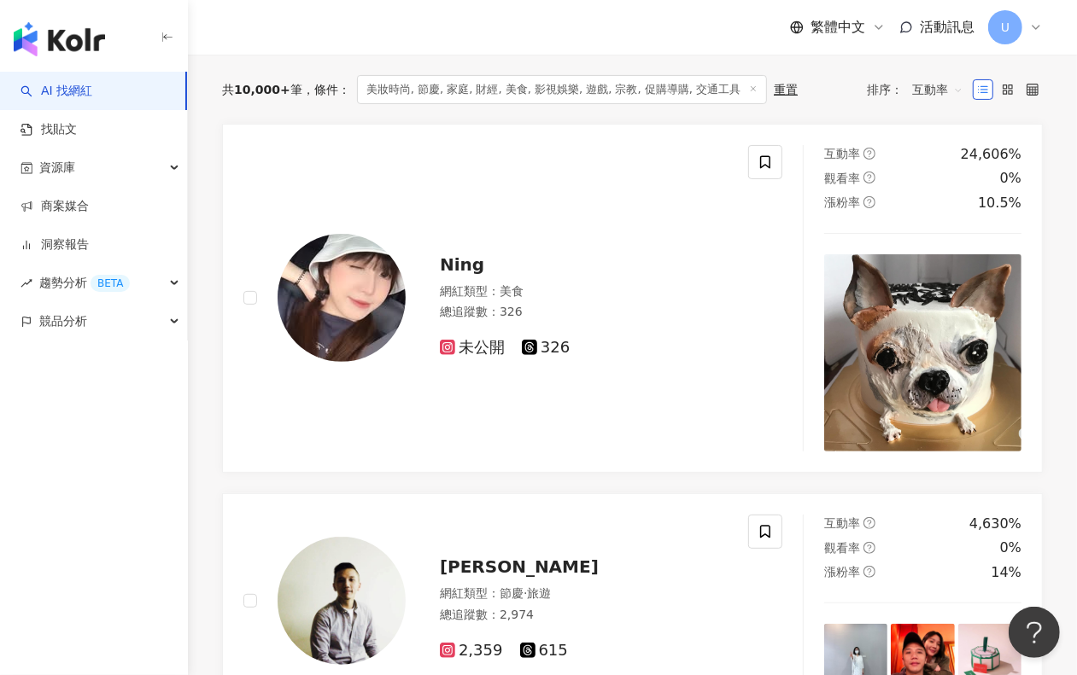
scroll to position [149, 0]
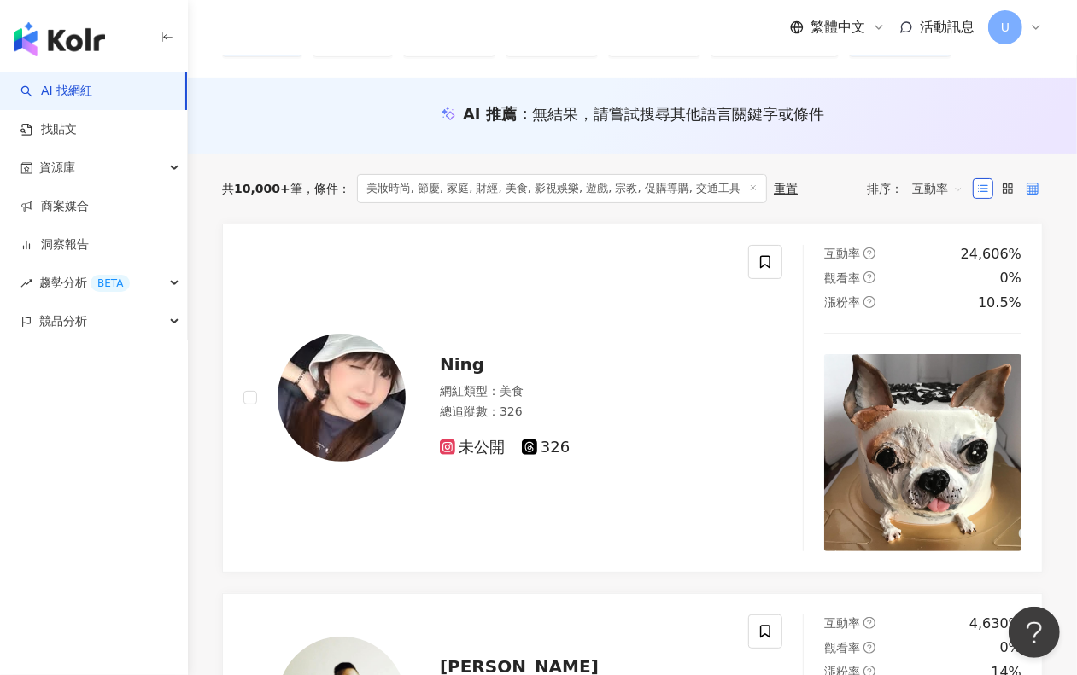
click at [1037, 195] on icon at bounding box center [1032, 189] width 12 height 12
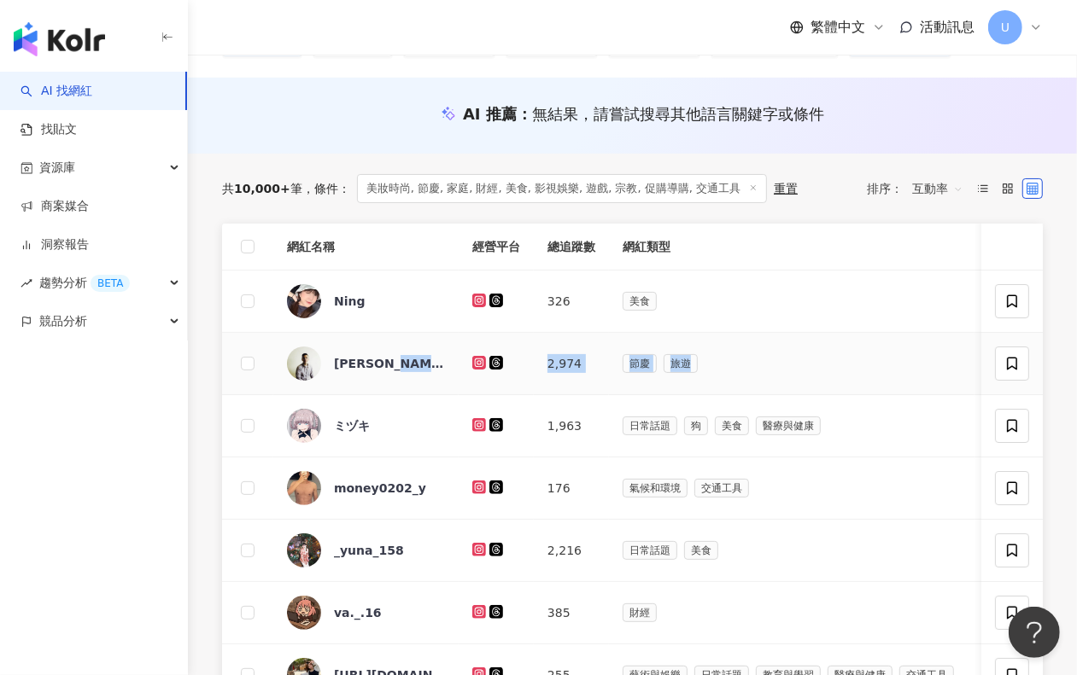
drag, startPoint x: 958, startPoint y: 380, endPoint x: 521, endPoint y: 421, distance: 439.1
click at [441, 395] on tr "[PERSON_NAME] 2,974 節慶 旅遊 4,630% 14% 0%" at bounding box center [793, 364] width 1143 height 62
click at [910, 435] on div "日常話題 狗 美食 醫療與健康" at bounding box center [791, 426] width 338 height 19
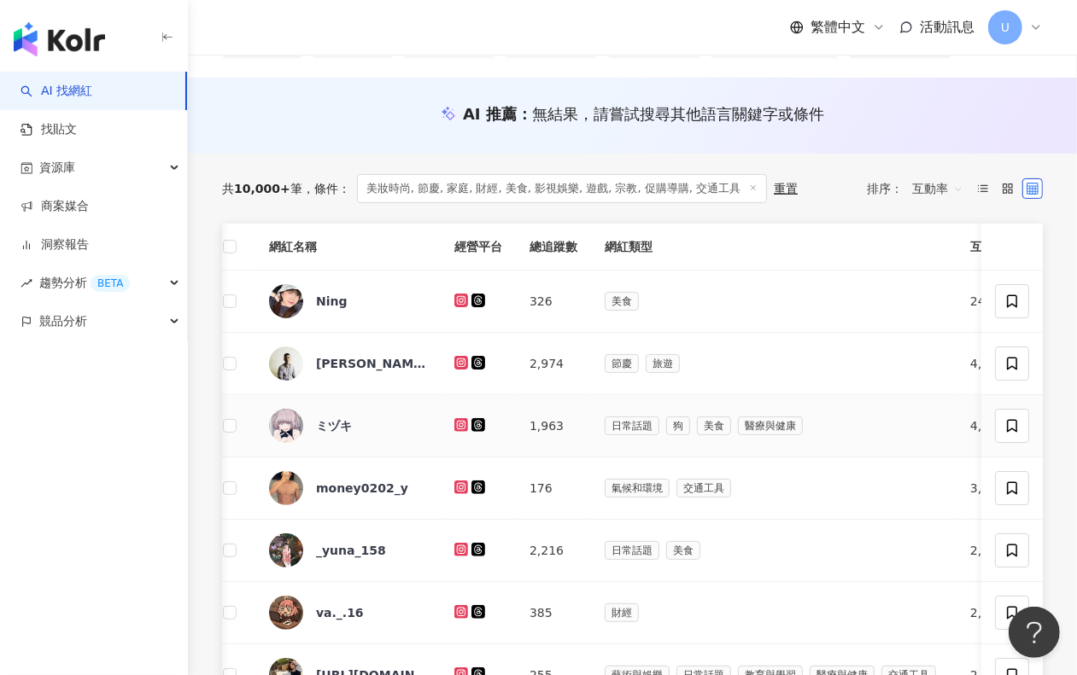
scroll to position [0, 0]
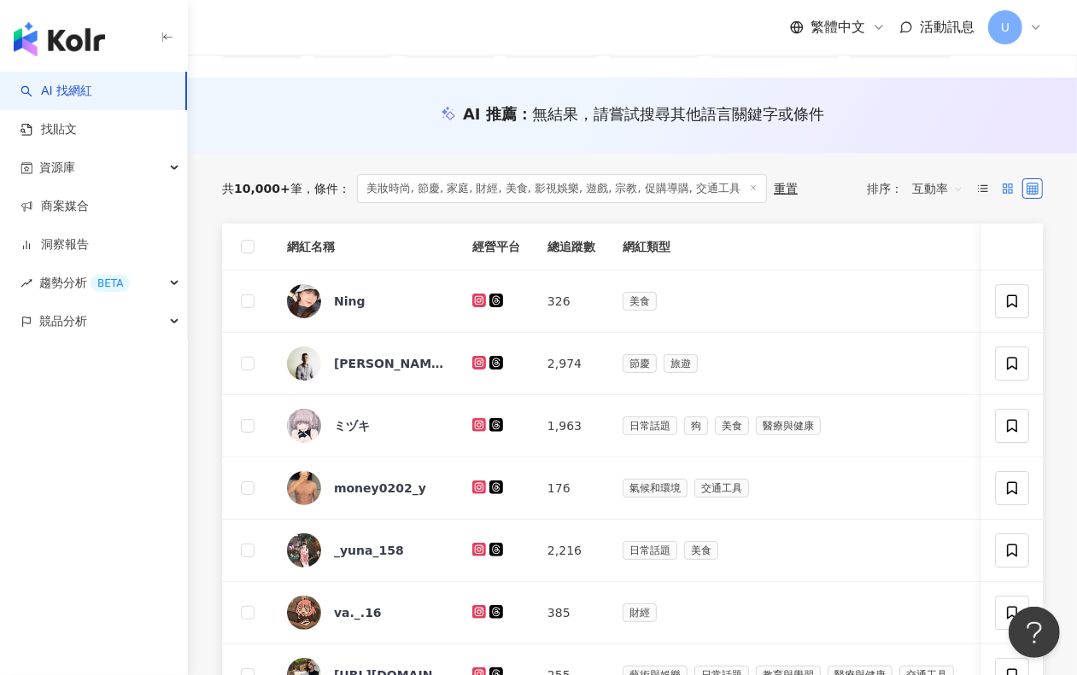
click at [1010, 195] on icon at bounding box center [1007, 189] width 12 height 12
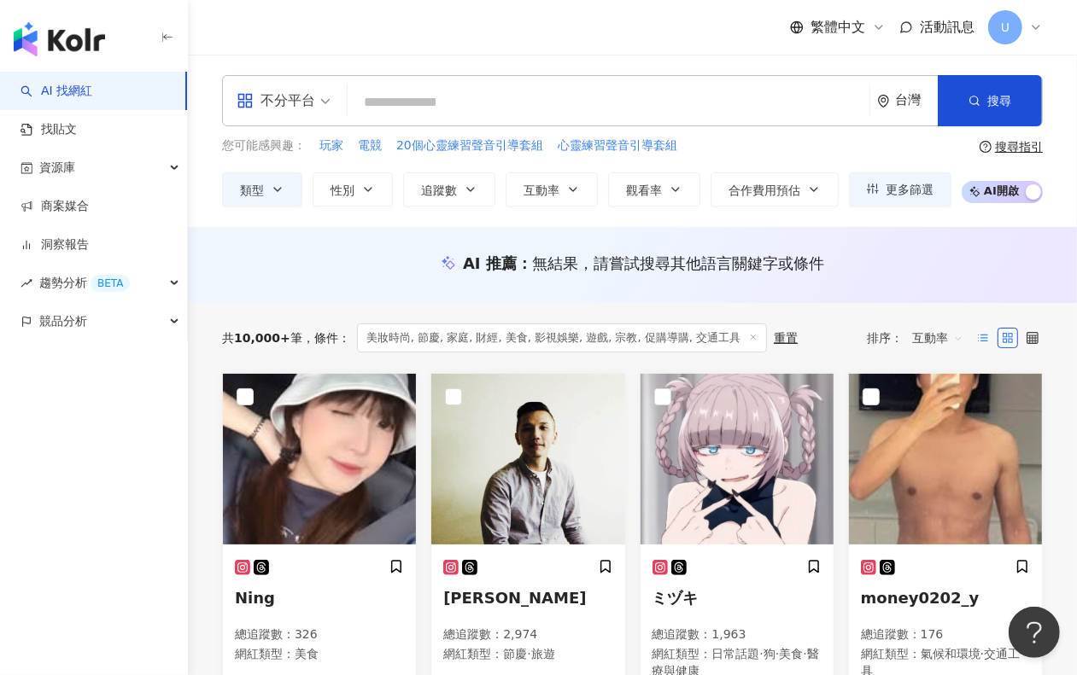
click at [984, 348] on label at bounding box center [982, 338] width 20 height 20
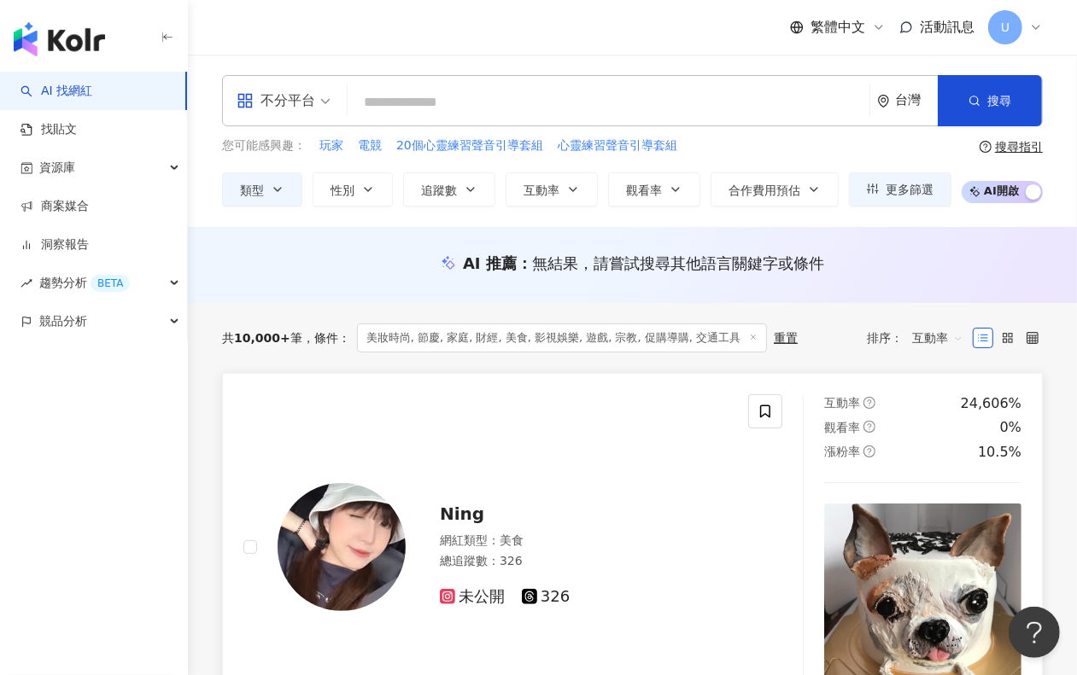
scroll to position [107, 0]
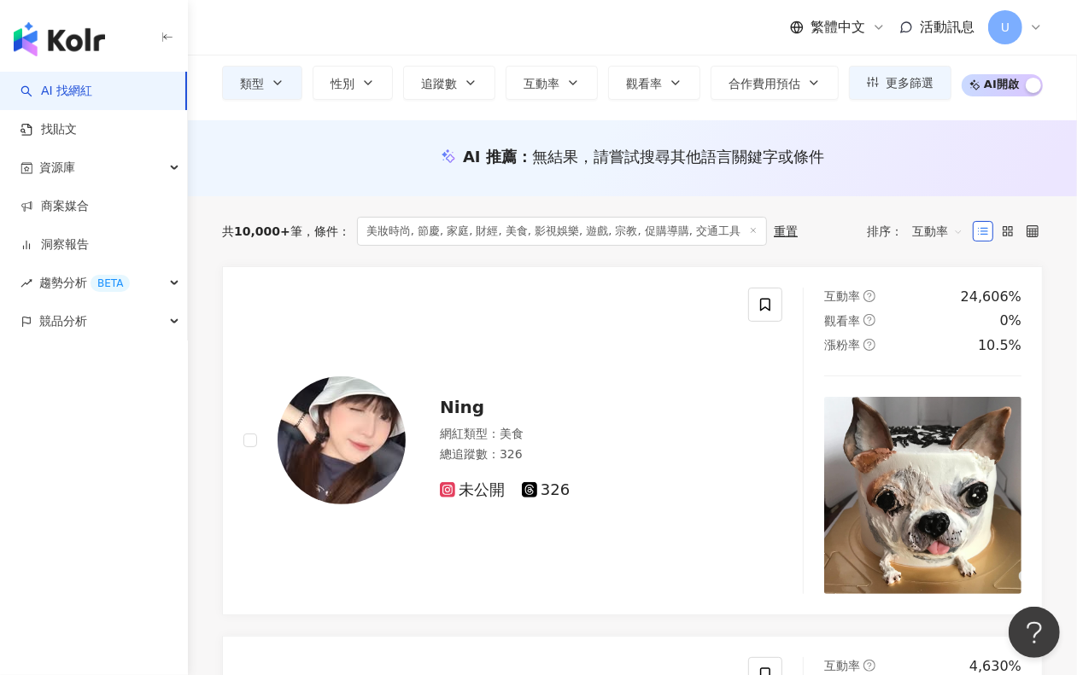
click at [1031, 242] on label at bounding box center [1032, 231] width 20 height 20
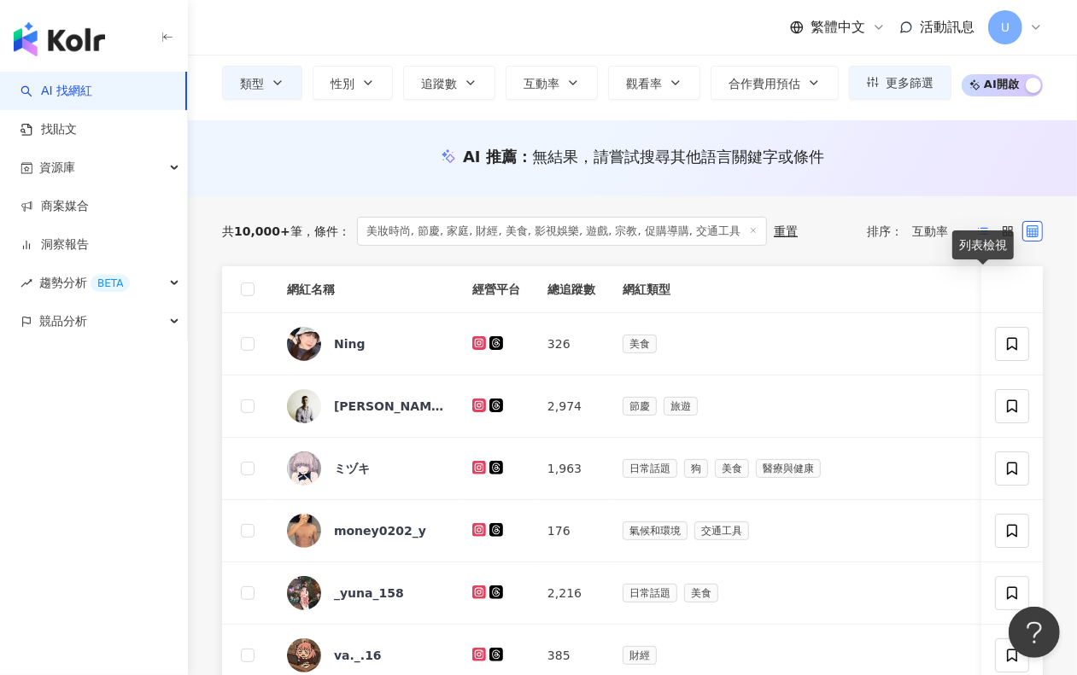
click at [984, 234] on line at bounding box center [984, 234] width 7 height 0
